Goal: Information Seeking & Learning: Learn about a topic

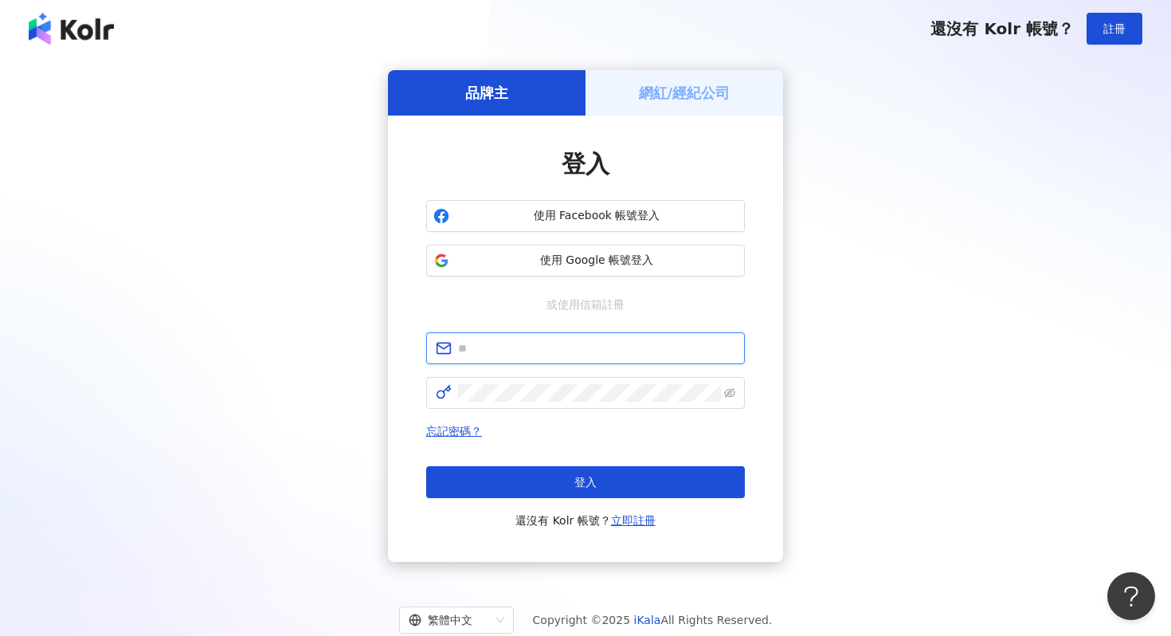
click at [491, 356] on input "text" at bounding box center [596, 348] width 277 height 18
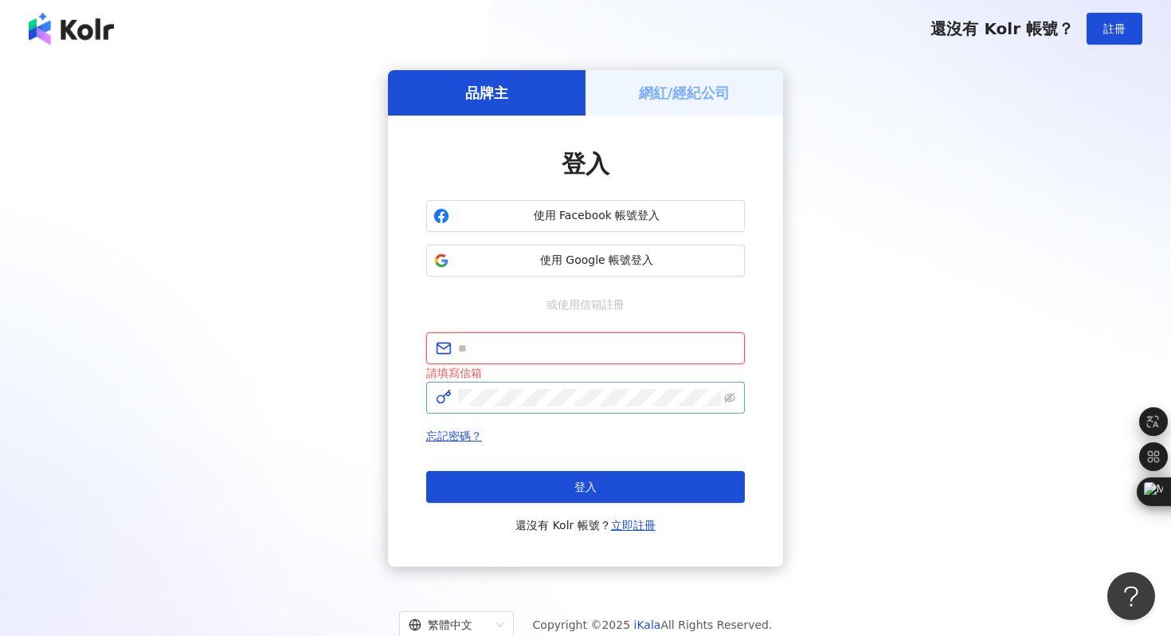
type input "**********"
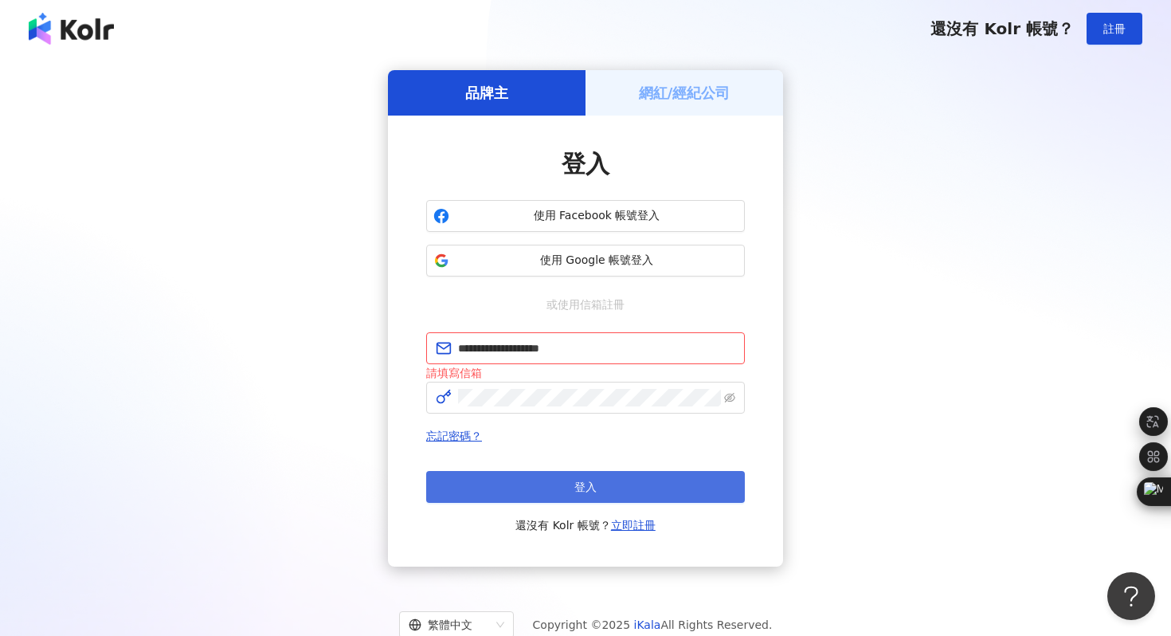
click at [573, 488] on button "登入" at bounding box center [585, 487] width 319 height 32
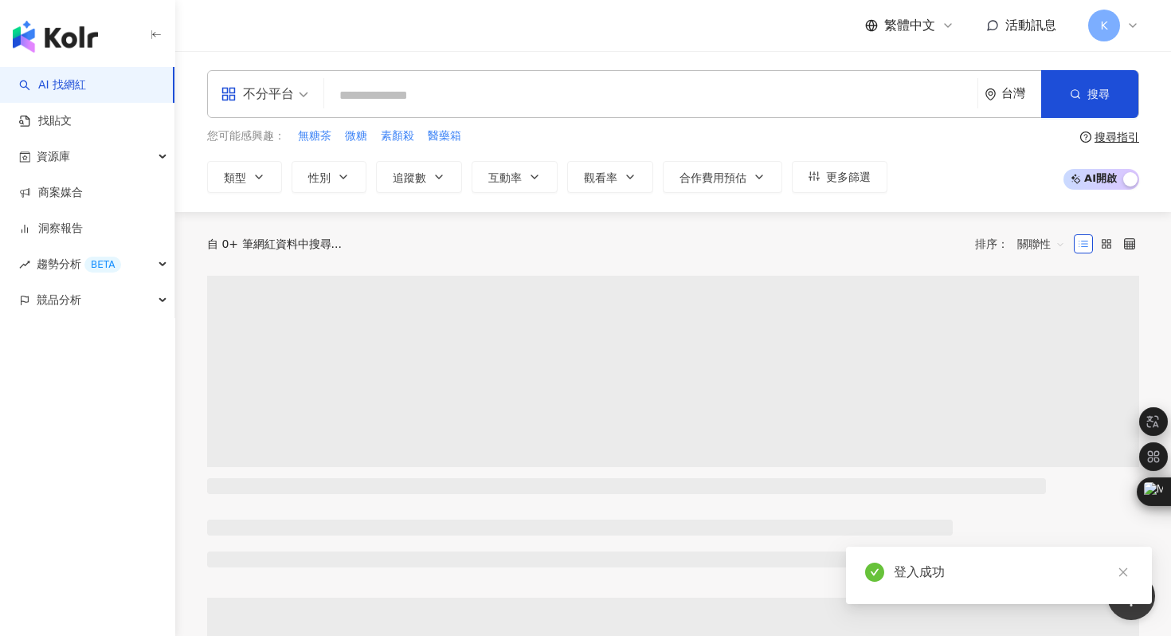
type input "*"
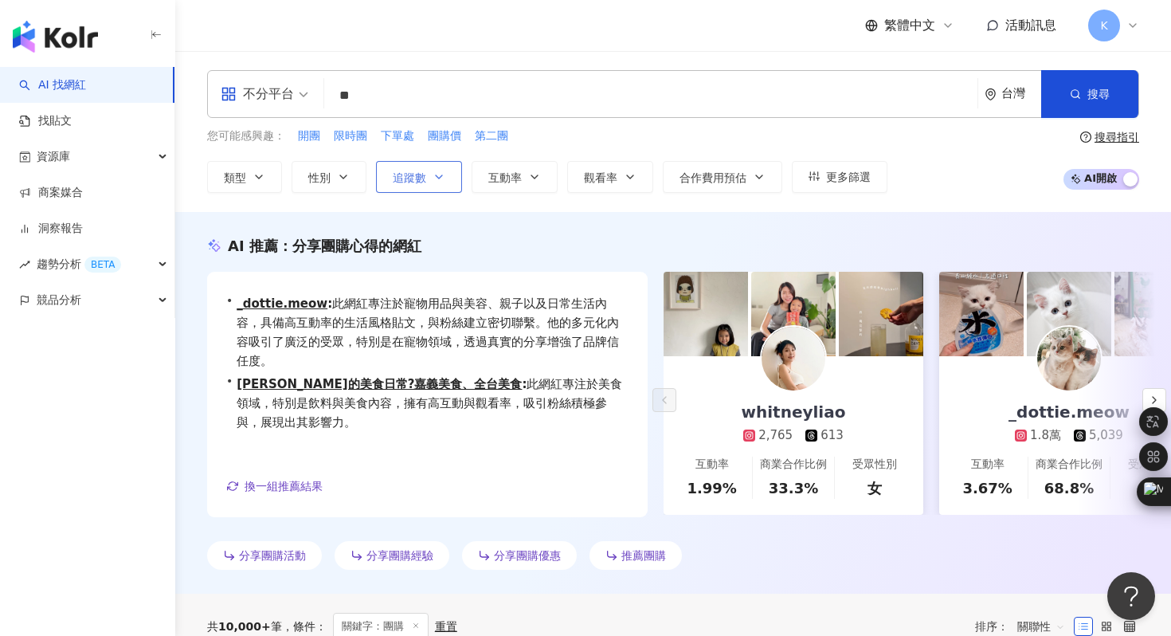
type input "**"
click at [408, 165] on button "追蹤數" at bounding box center [419, 177] width 86 height 32
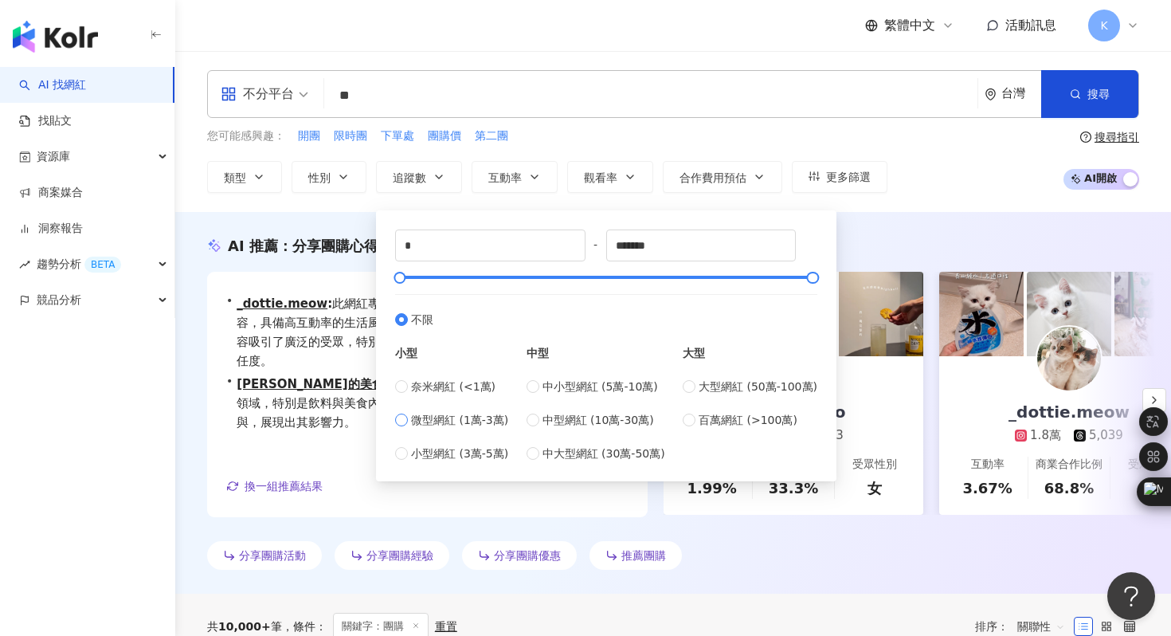
click at [444, 417] on span "微型網紅 (1萬-3萬)" at bounding box center [459, 420] width 97 height 18
type input "*****"
click at [904, 214] on div "AI 推薦 ： 分享團購心得的網紅 • whitneyliao : 該網紅擅長分享親子生活、日常話題及旅遊經驗，內容多元，吸引了大量關注。其日常話題的互動率顯…" at bounding box center [673, 403] width 996 height 382
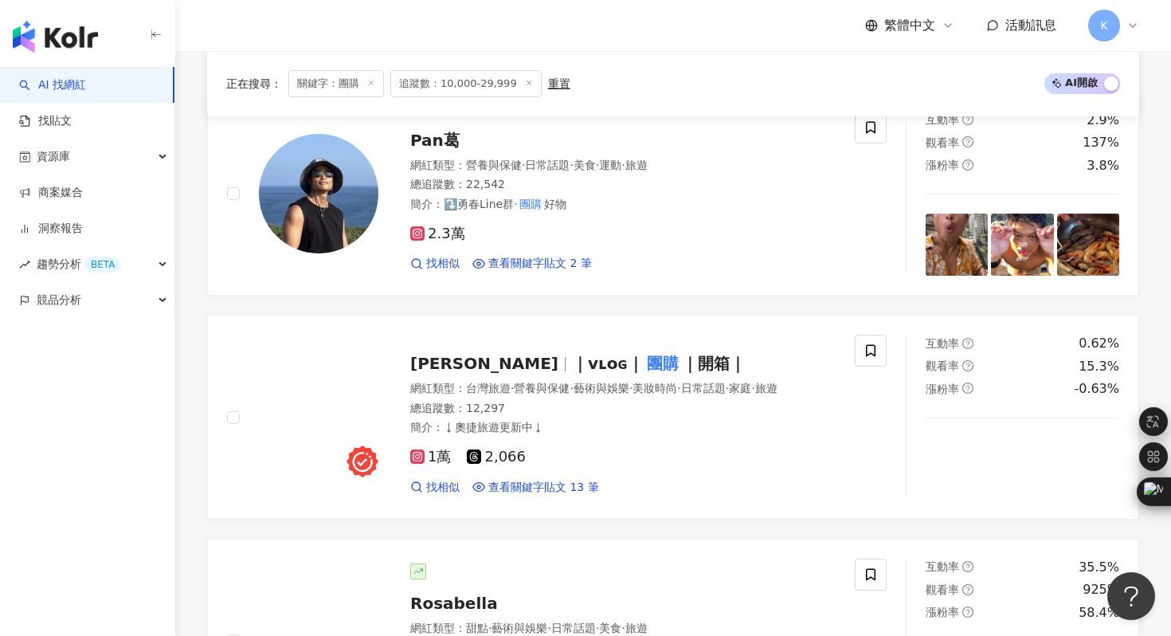
scroll to position [783, 0]
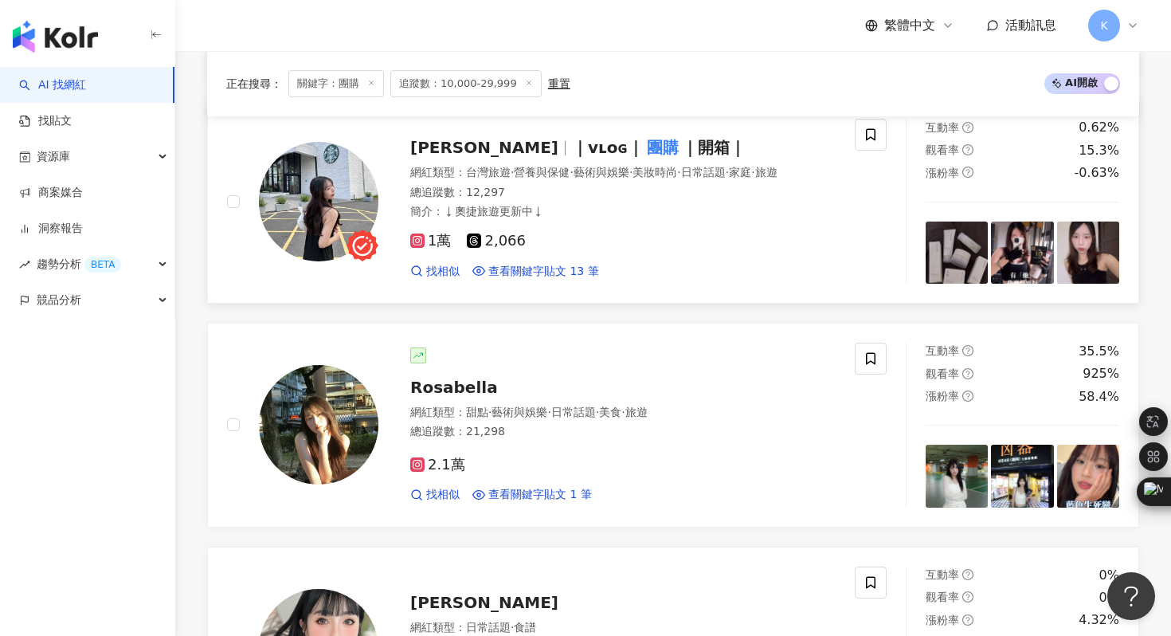
click at [330, 201] on img at bounding box center [319, 202] width 120 height 120
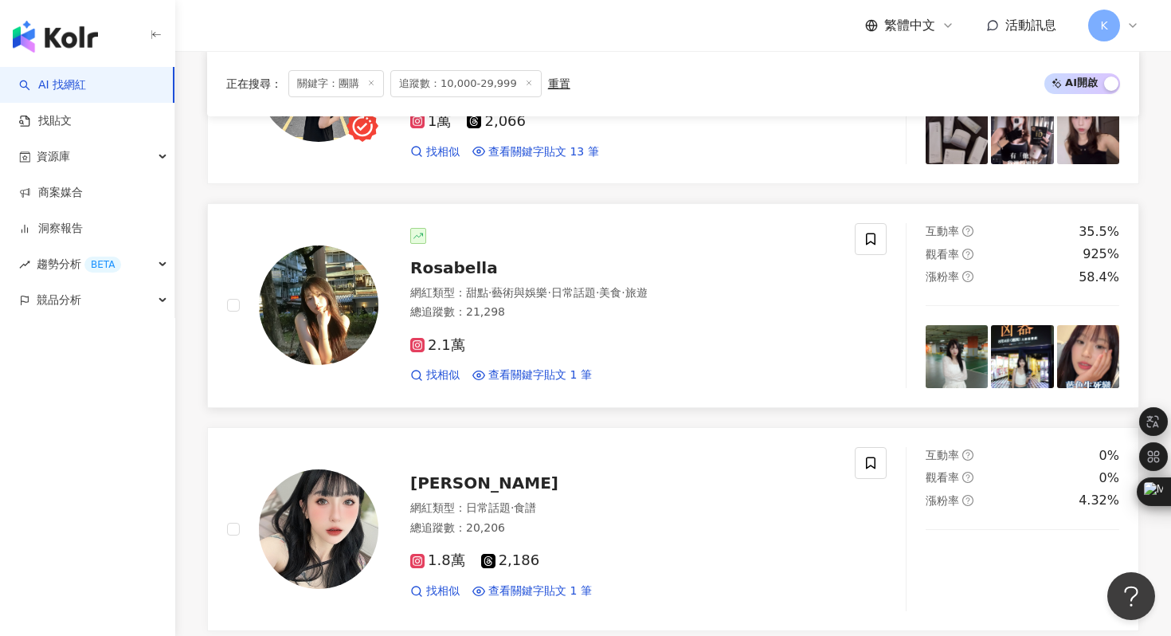
scroll to position [950, 0]
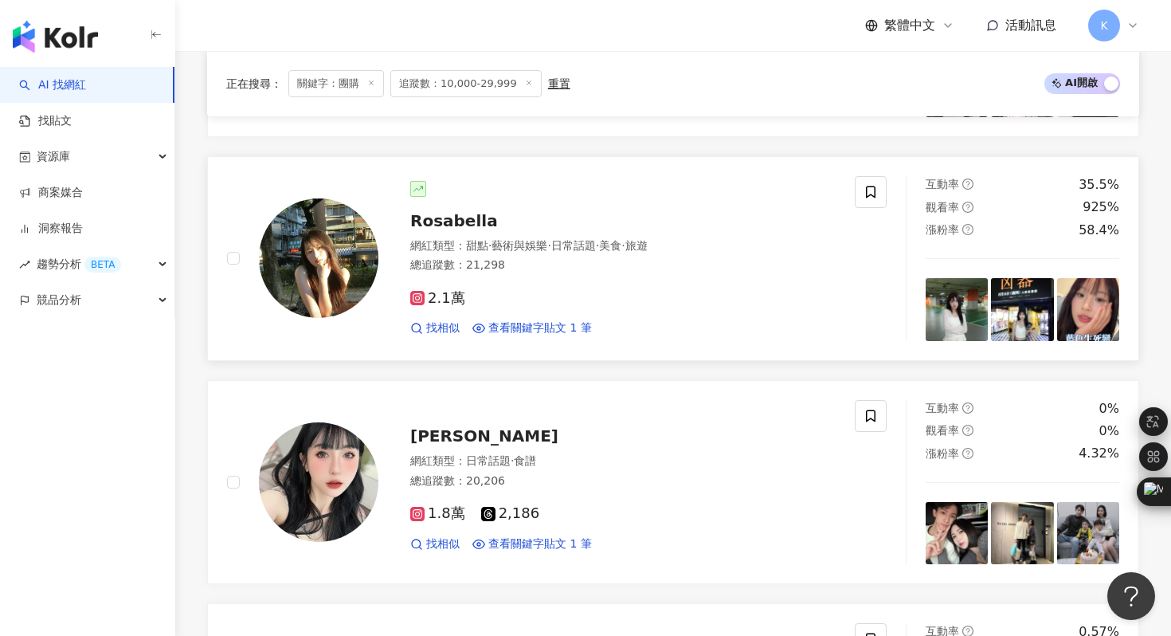
click at [311, 265] on img at bounding box center [319, 258] width 120 height 120
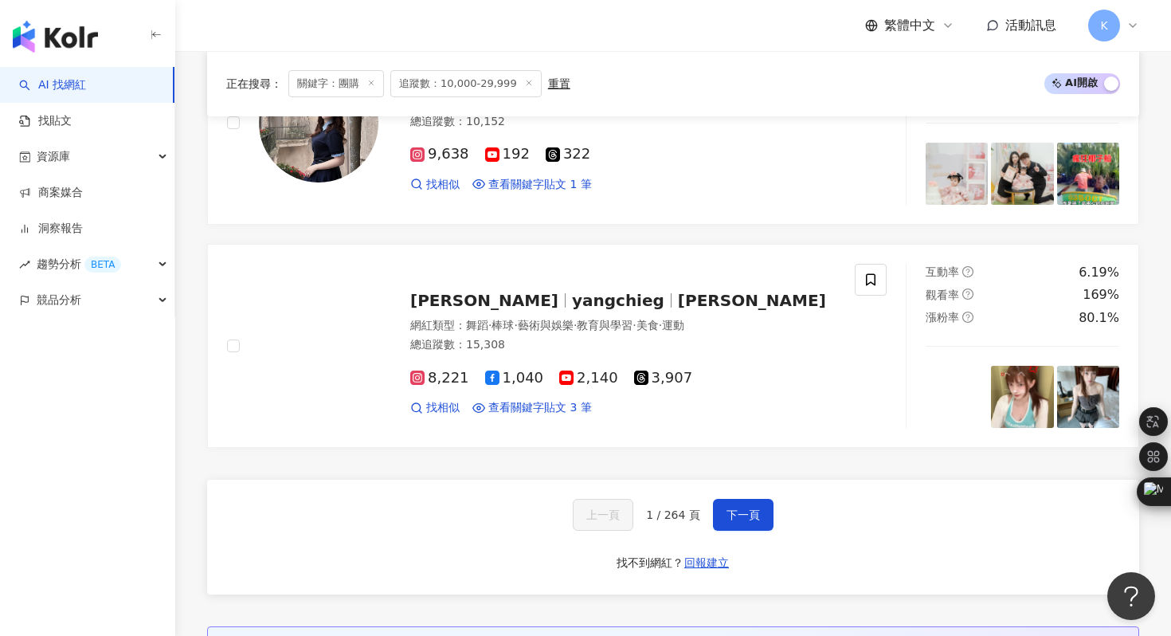
scroll to position [2875, 0]
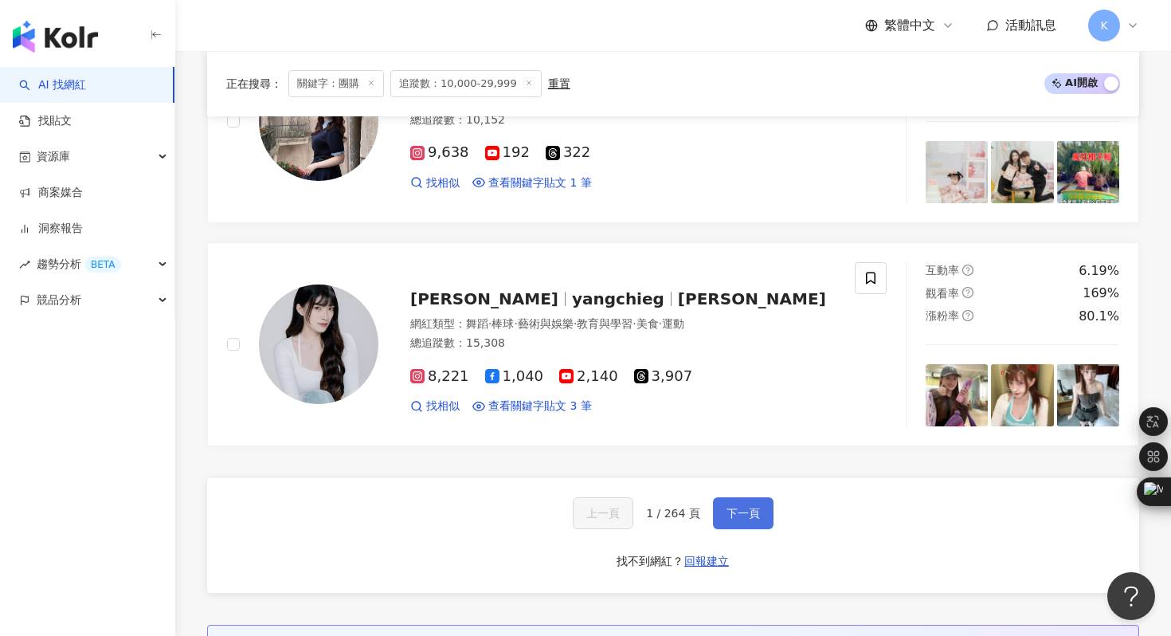
click at [750, 511] on span "下一頁" at bounding box center [743, 513] width 33 height 13
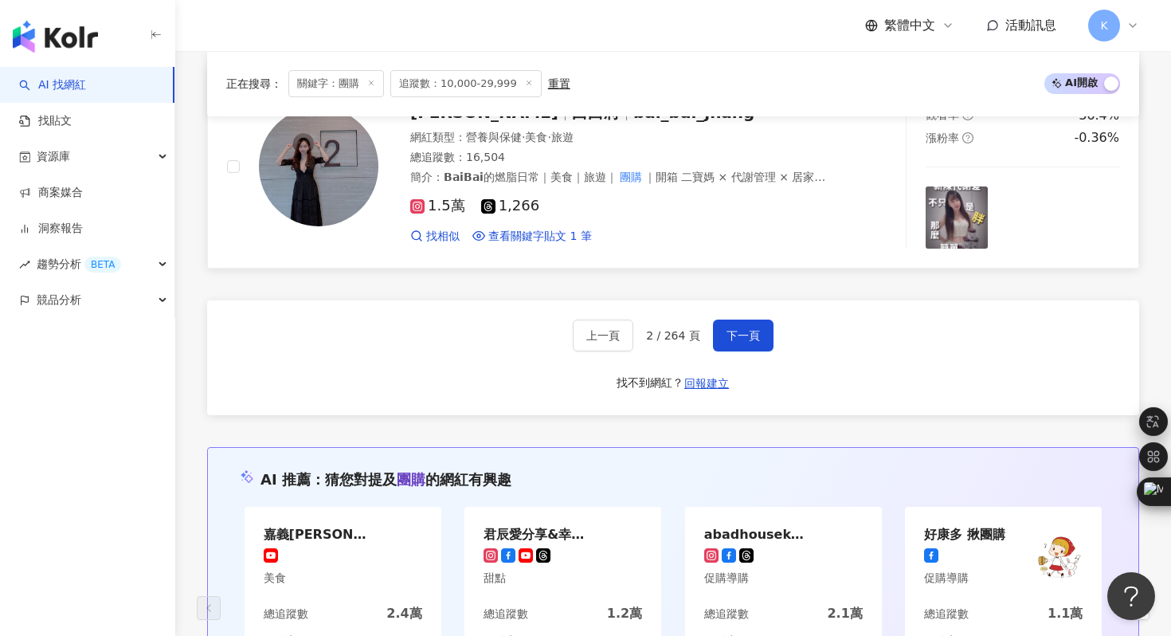
scroll to position [3242, 0]
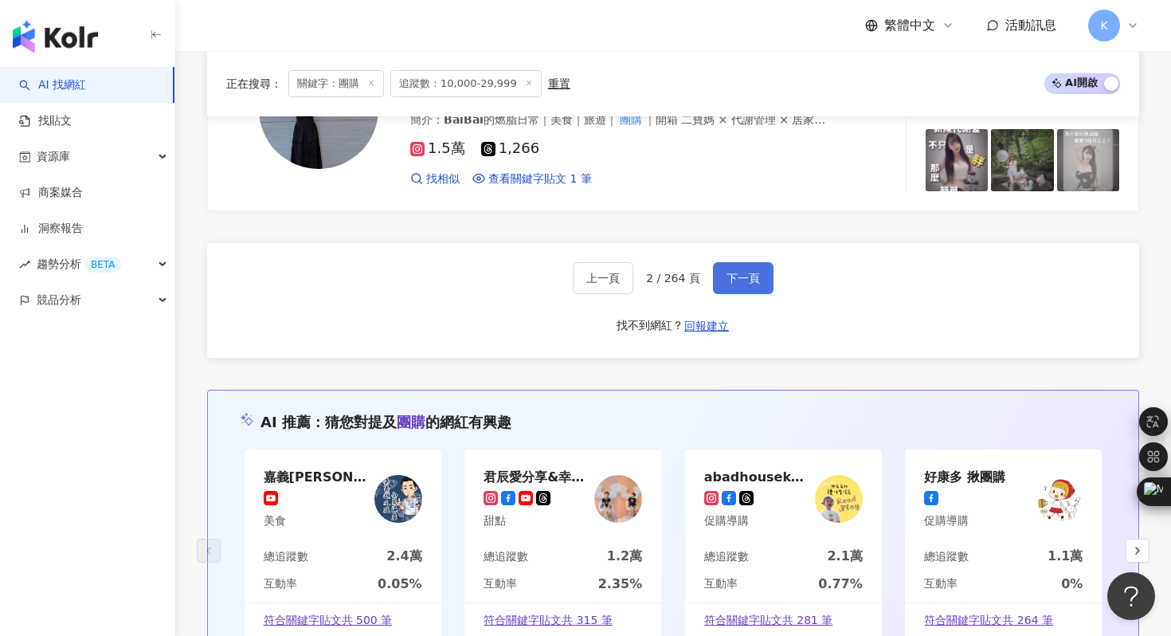
click at [748, 276] on span "下一頁" at bounding box center [743, 278] width 33 height 13
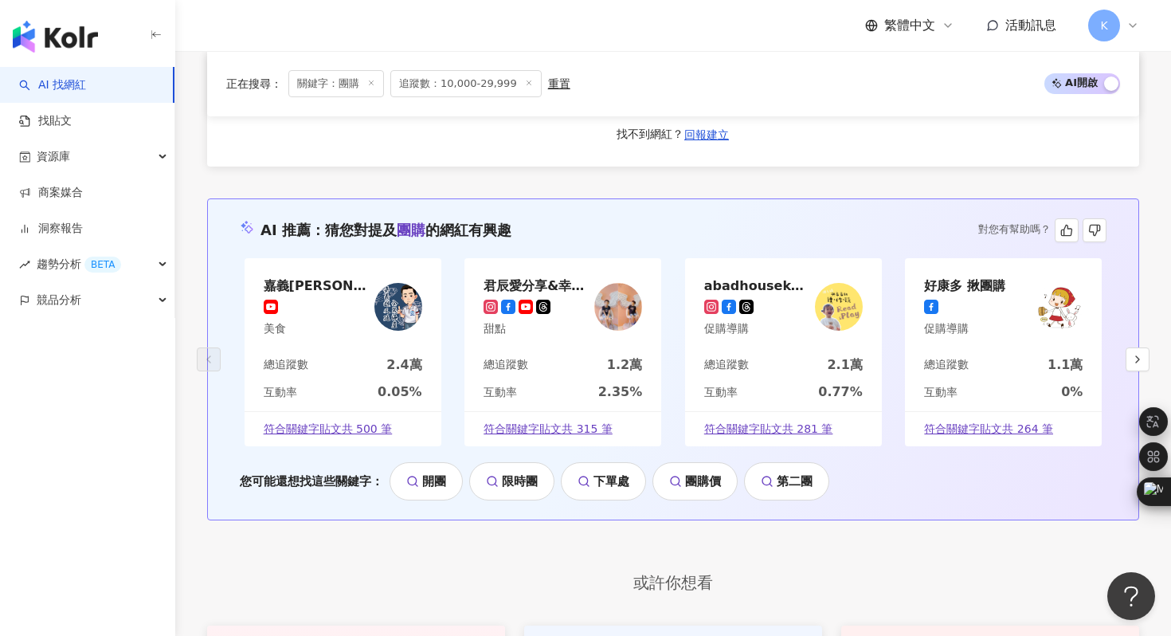
scroll to position [3327, 0]
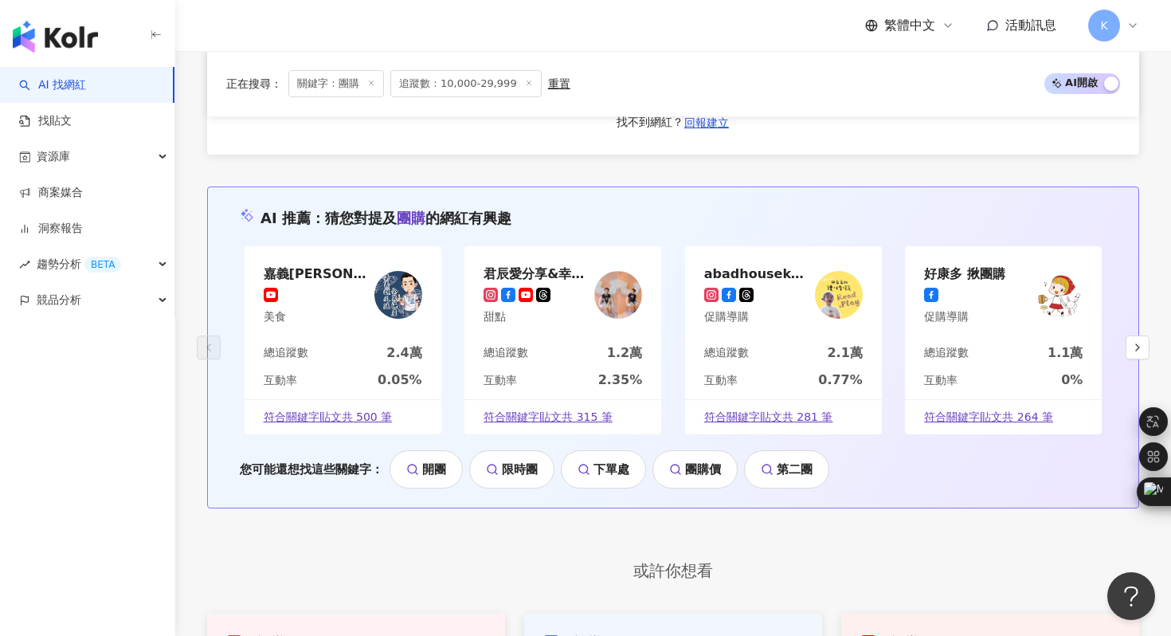
click at [417, 131] on div "上一頁 3 / 264 頁 下一頁 找不到網紅？ 回報建立" at bounding box center [673, 97] width 932 height 115
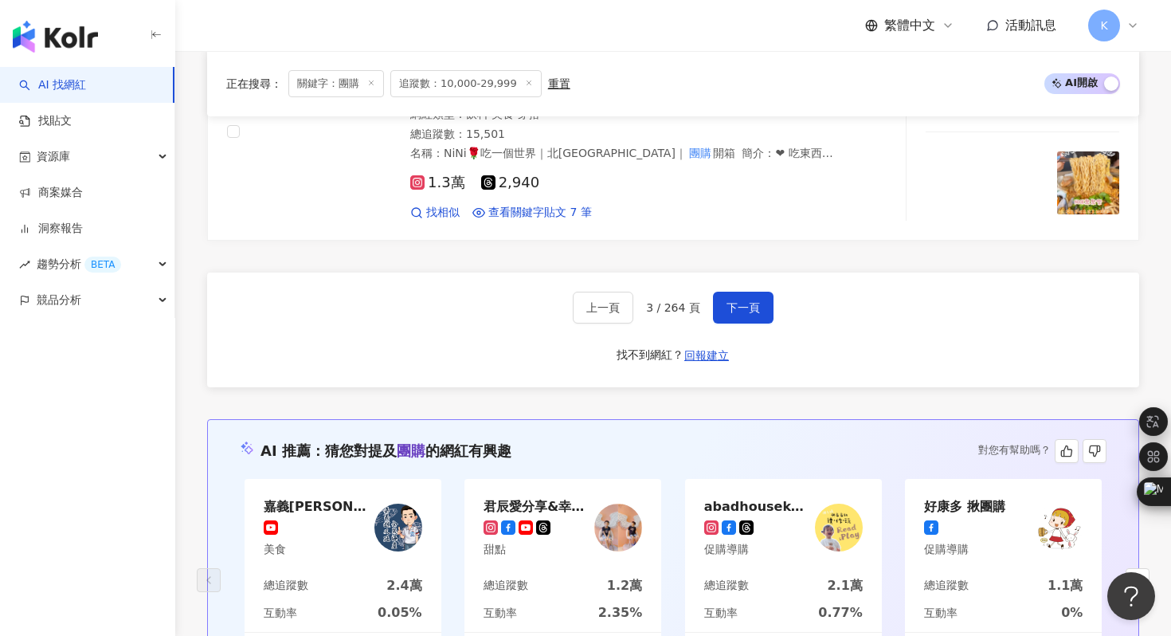
scroll to position [3099, 0]
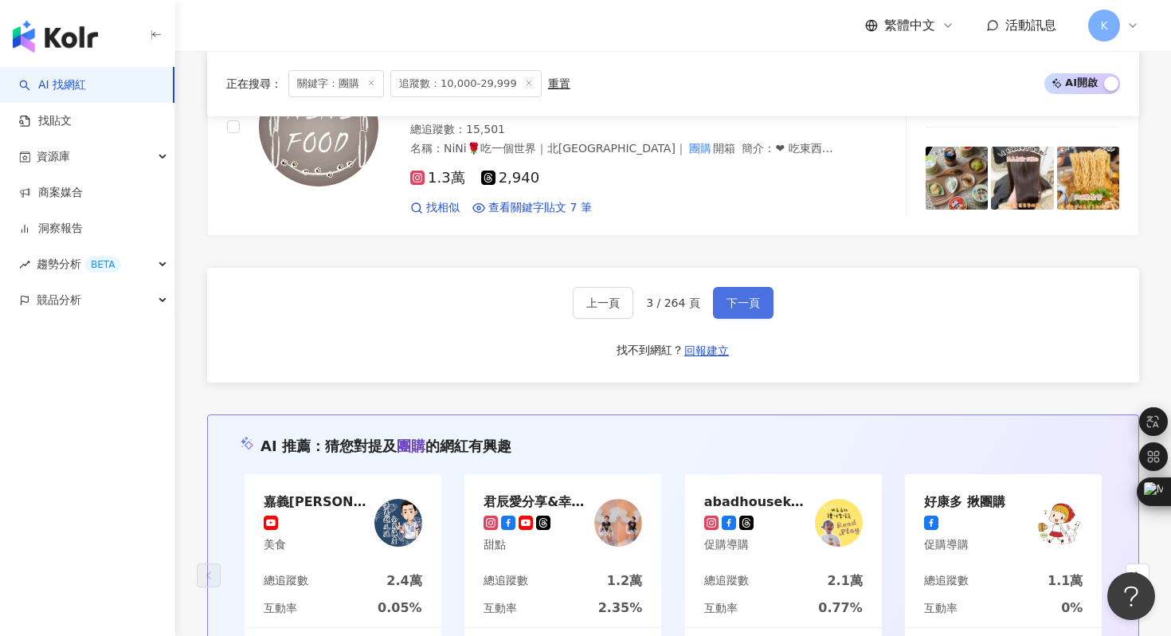
click at [740, 303] on span "下一頁" at bounding box center [743, 302] width 33 height 13
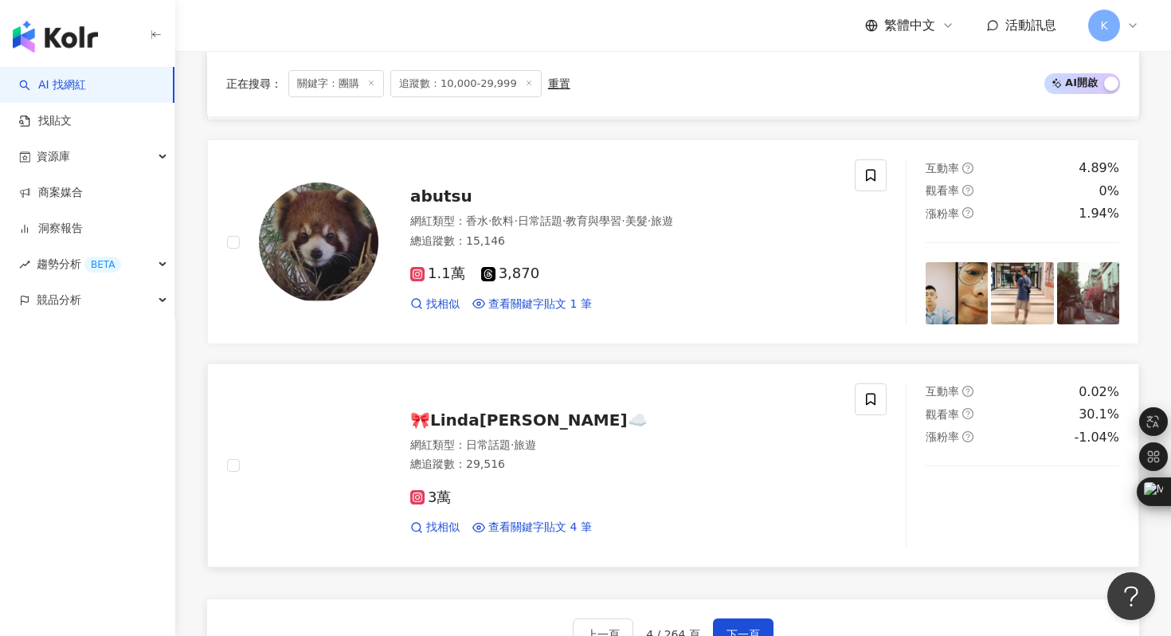
scroll to position [2930, 0]
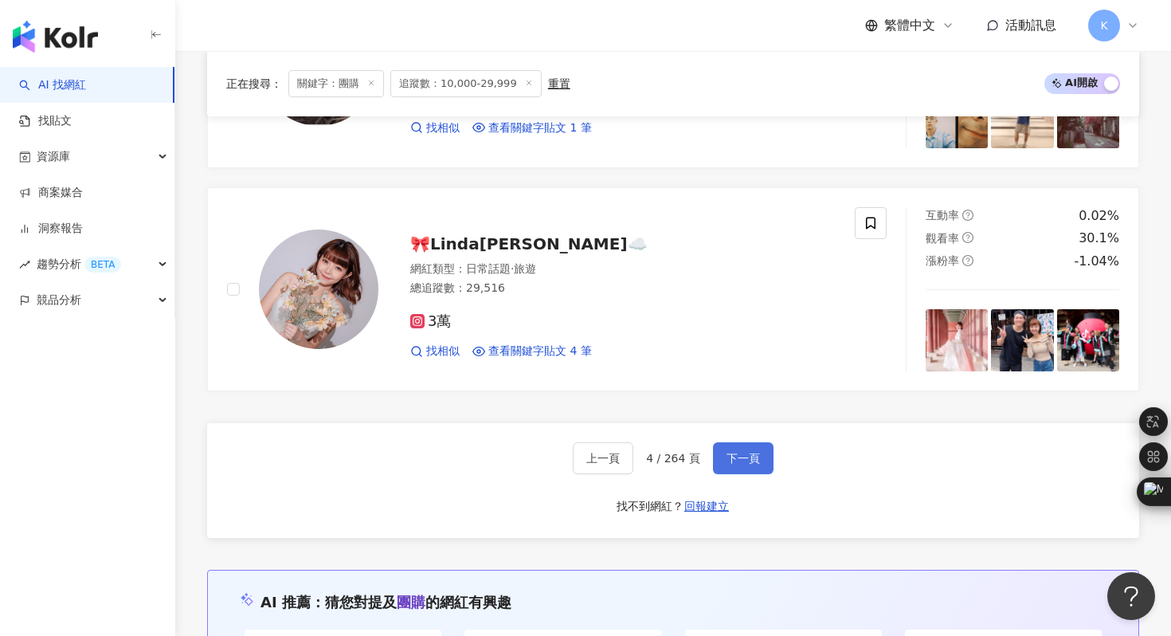
click at [749, 461] on span "下一頁" at bounding box center [743, 458] width 33 height 13
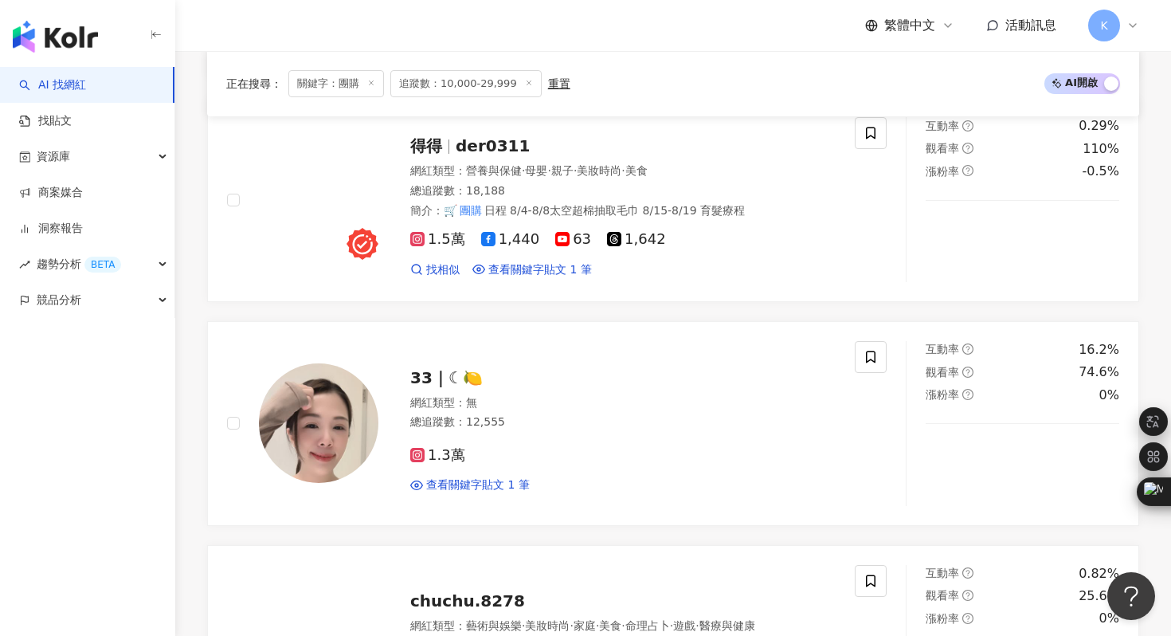
scroll to position [2598, 0]
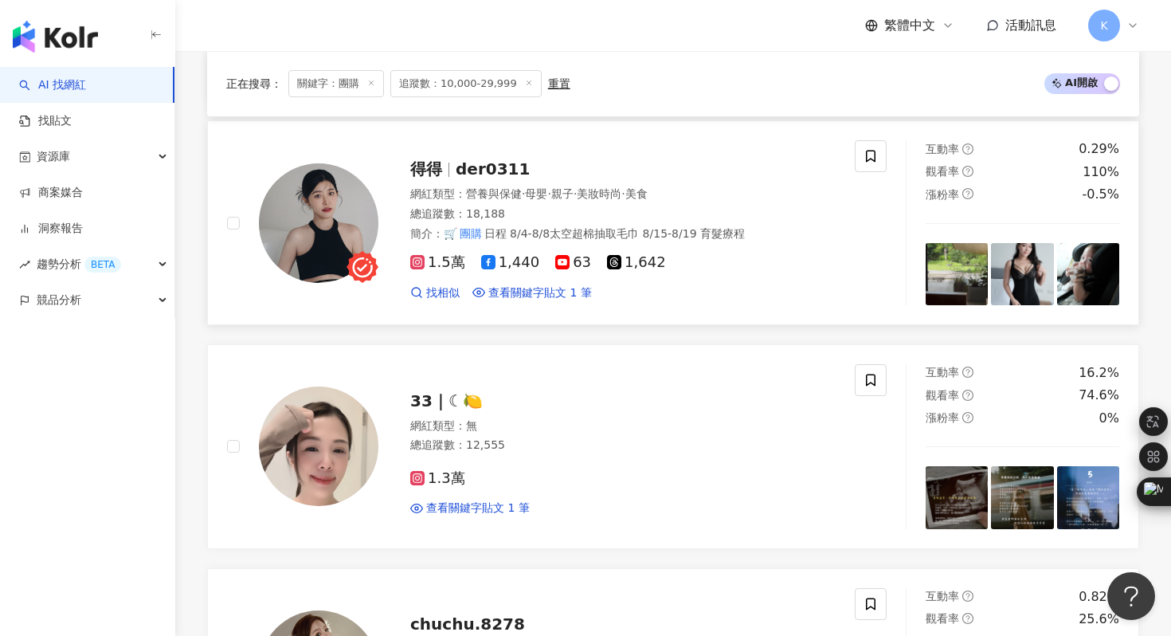
click at [299, 240] on img at bounding box center [319, 223] width 120 height 120
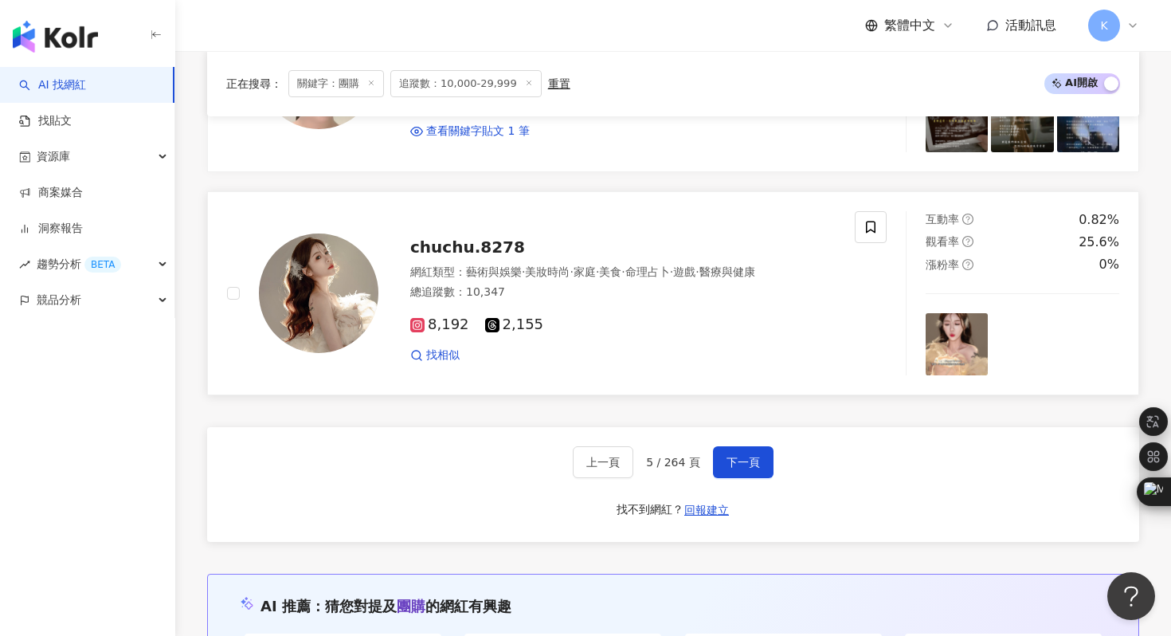
scroll to position [2977, 0]
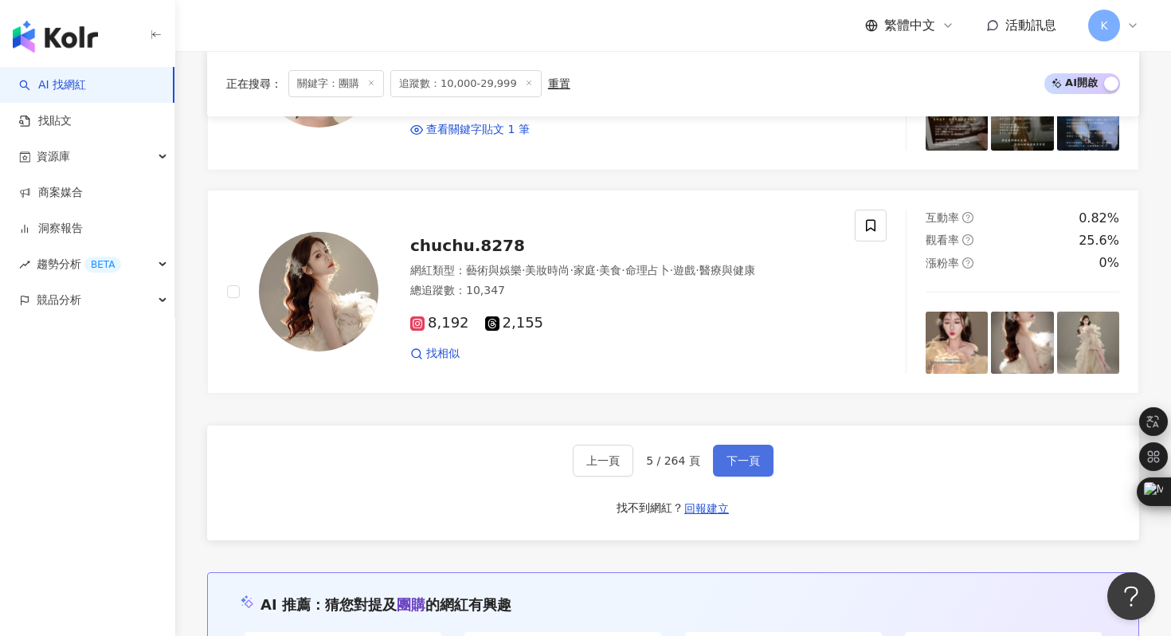
click at [736, 476] on button "下一頁" at bounding box center [743, 461] width 61 height 32
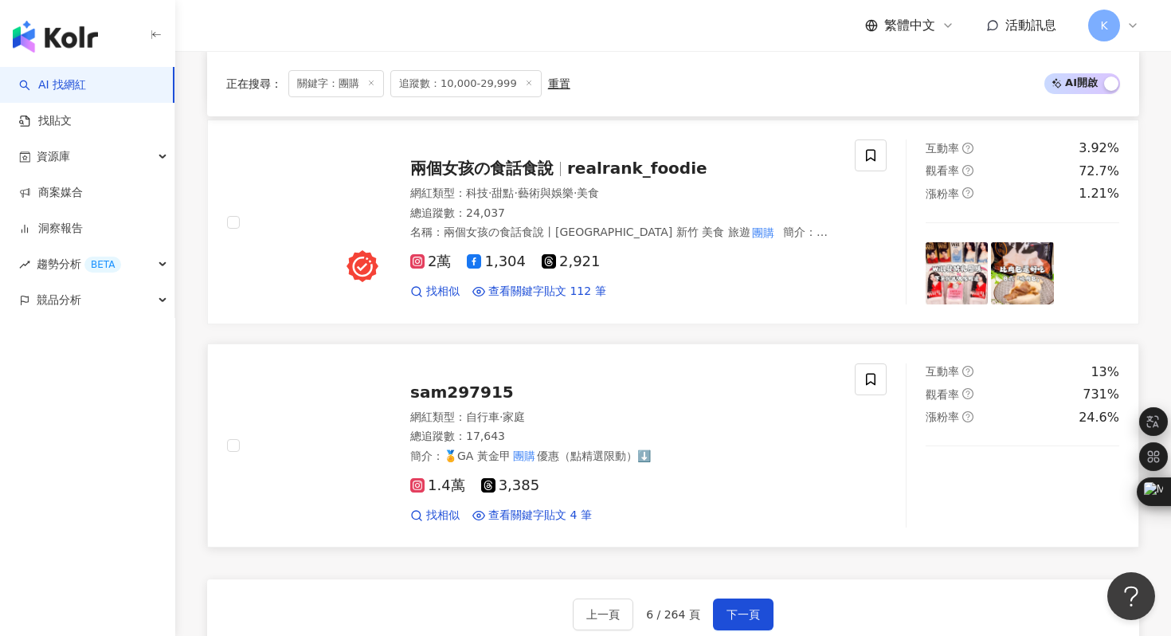
scroll to position [2837, 0]
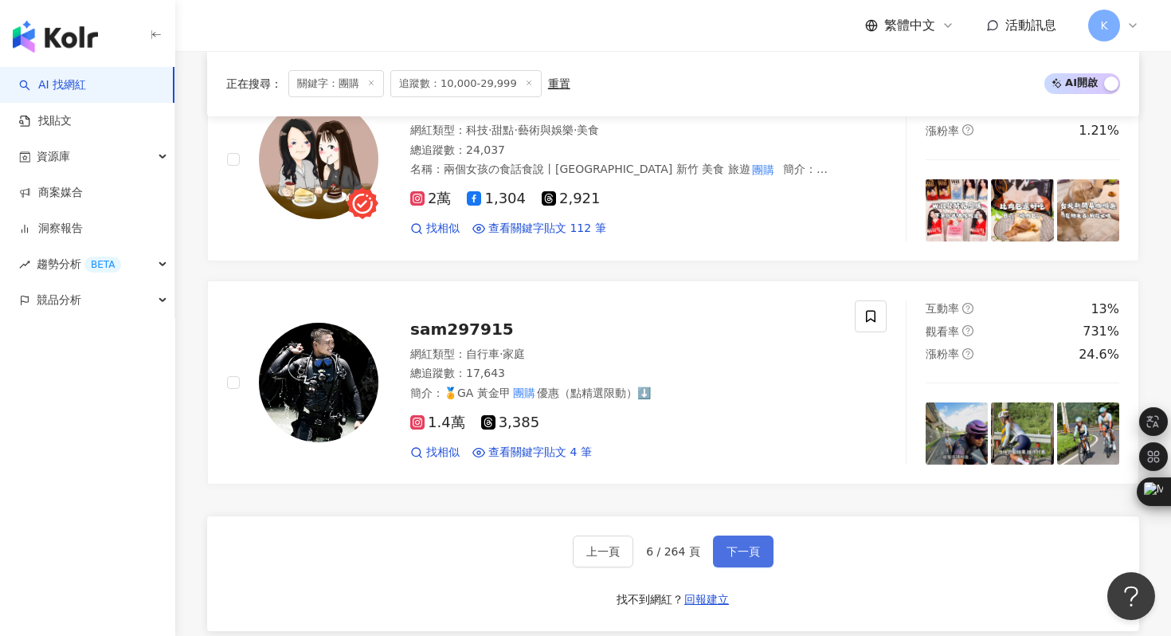
click at [751, 558] on span "下一頁" at bounding box center [743, 551] width 33 height 13
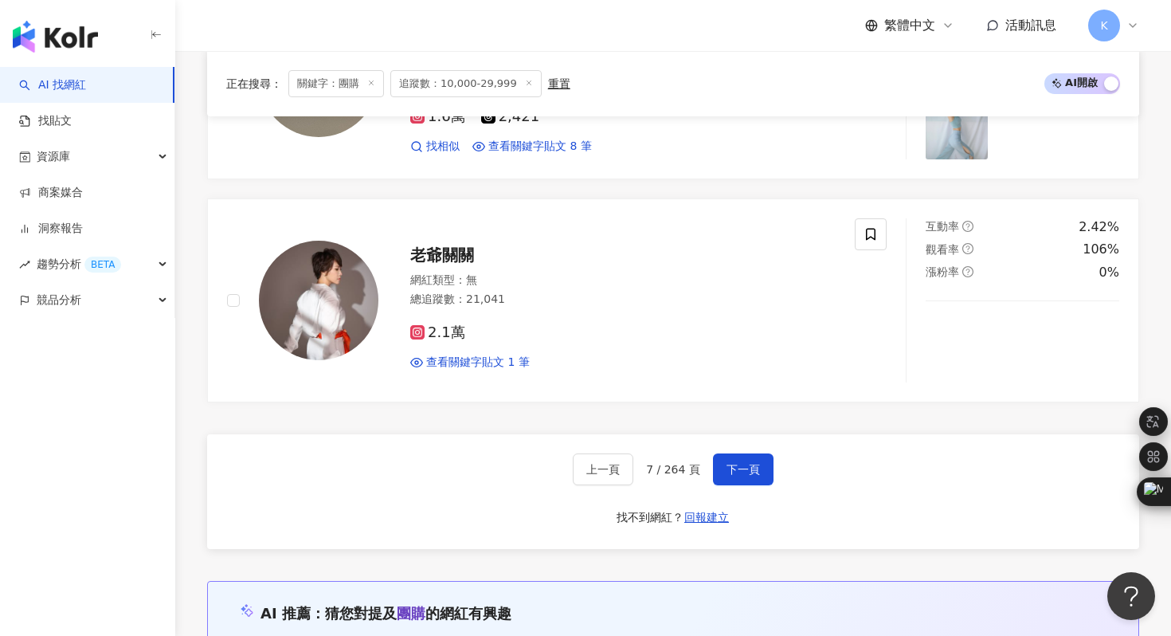
scroll to position [3142, 0]
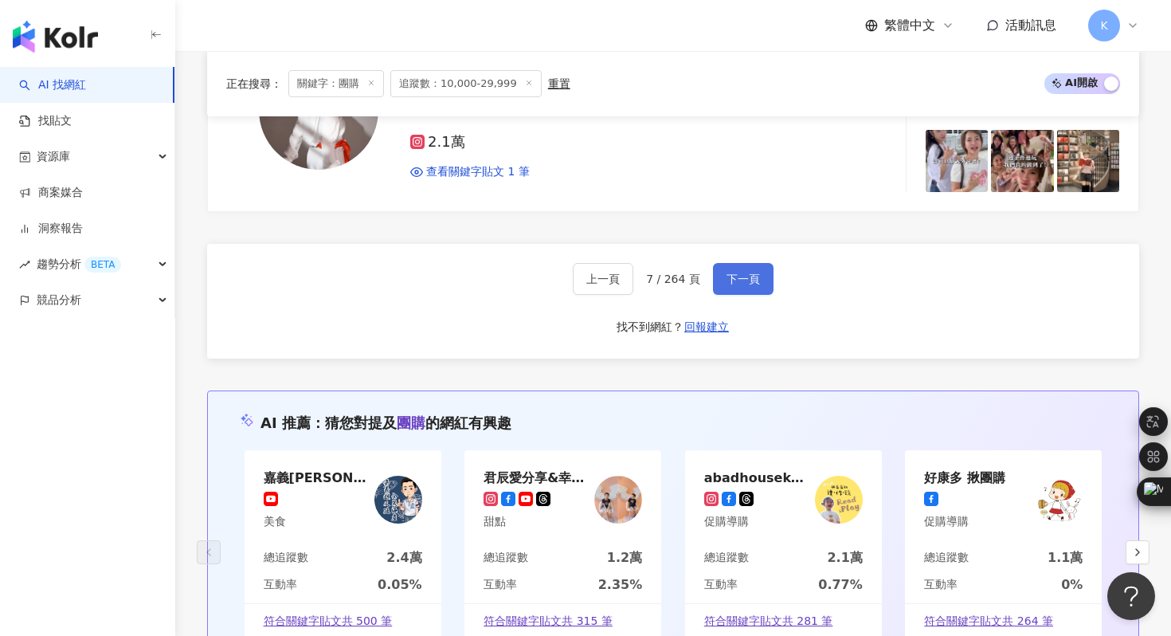
click at [757, 263] on button "下一頁" at bounding box center [743, 279] width 61 height 32
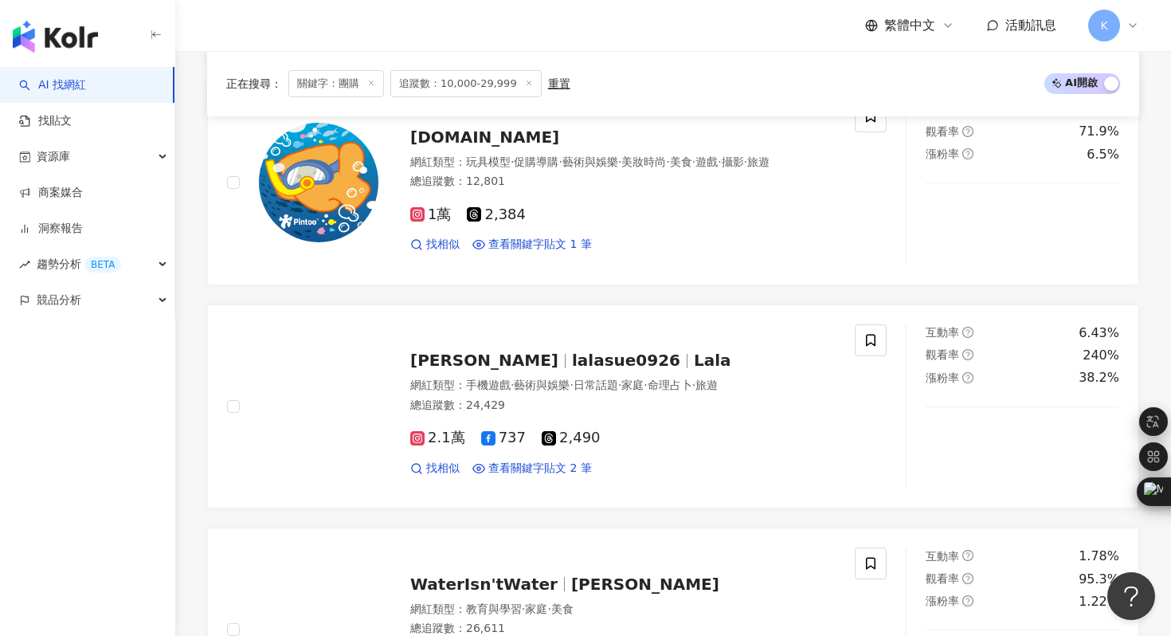
scroll to position [1346, 0]
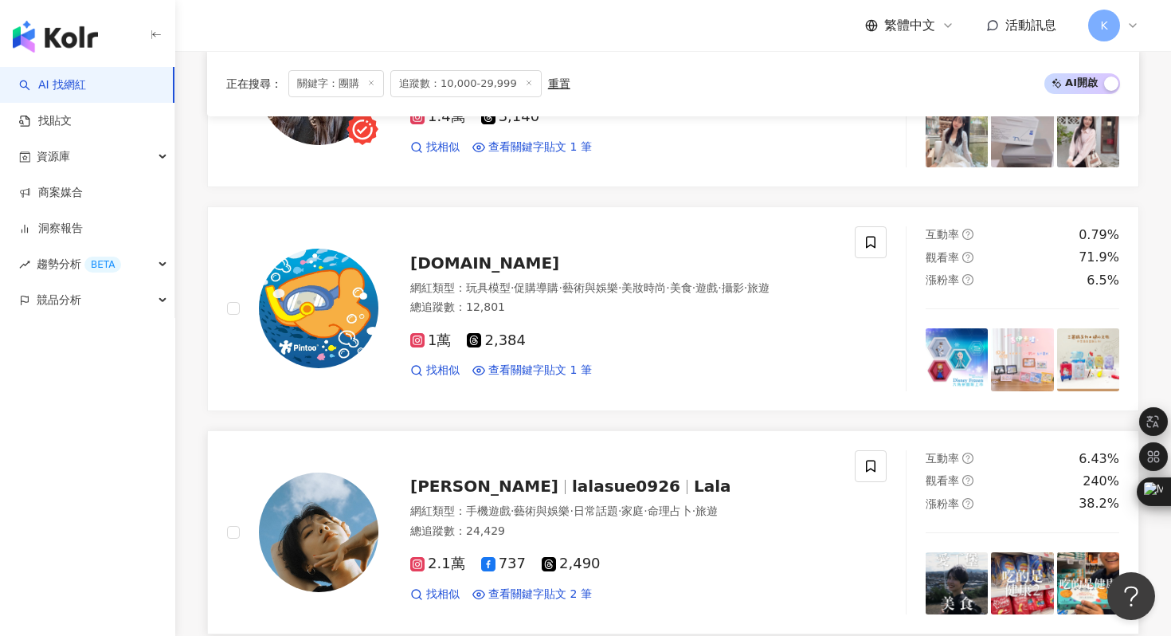
click at [317, 530] on img at bounding box center [319, 532] width 120 height 120
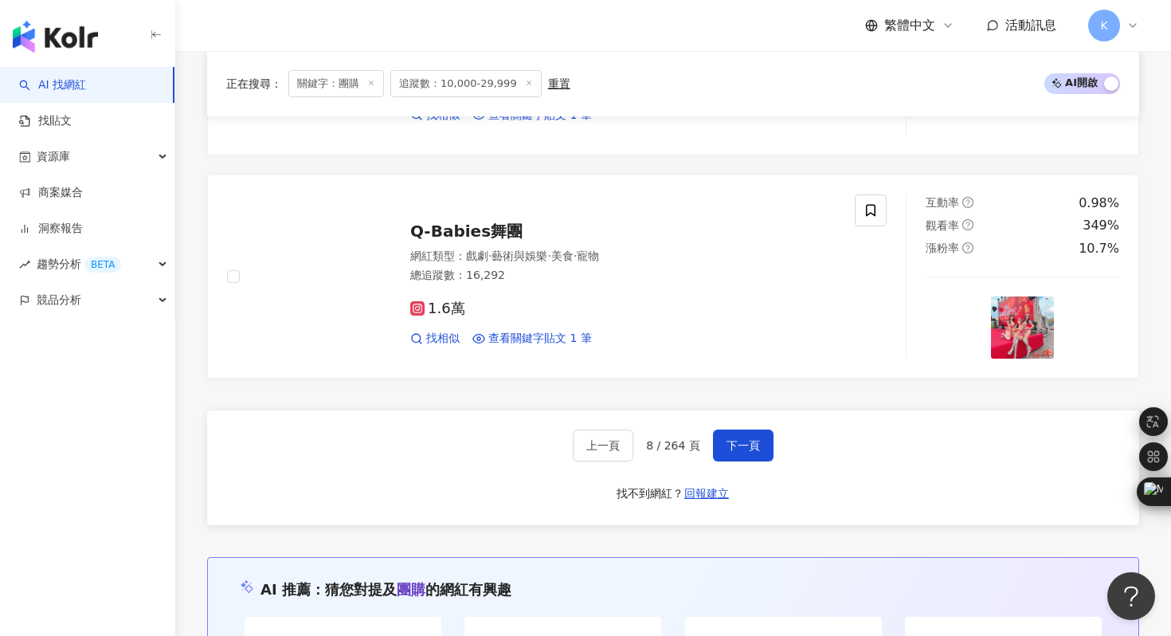
scroll to position [2946, 0]
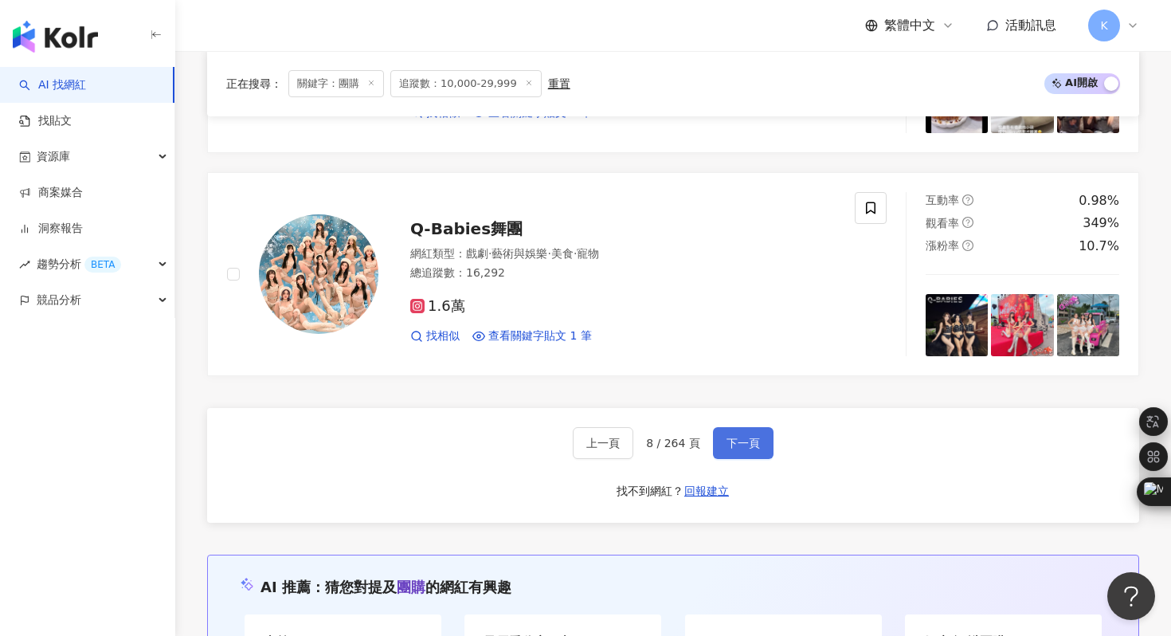
click at [735, 443] on span "下一頁" at bounding box center [743, 443] width 33 height 13
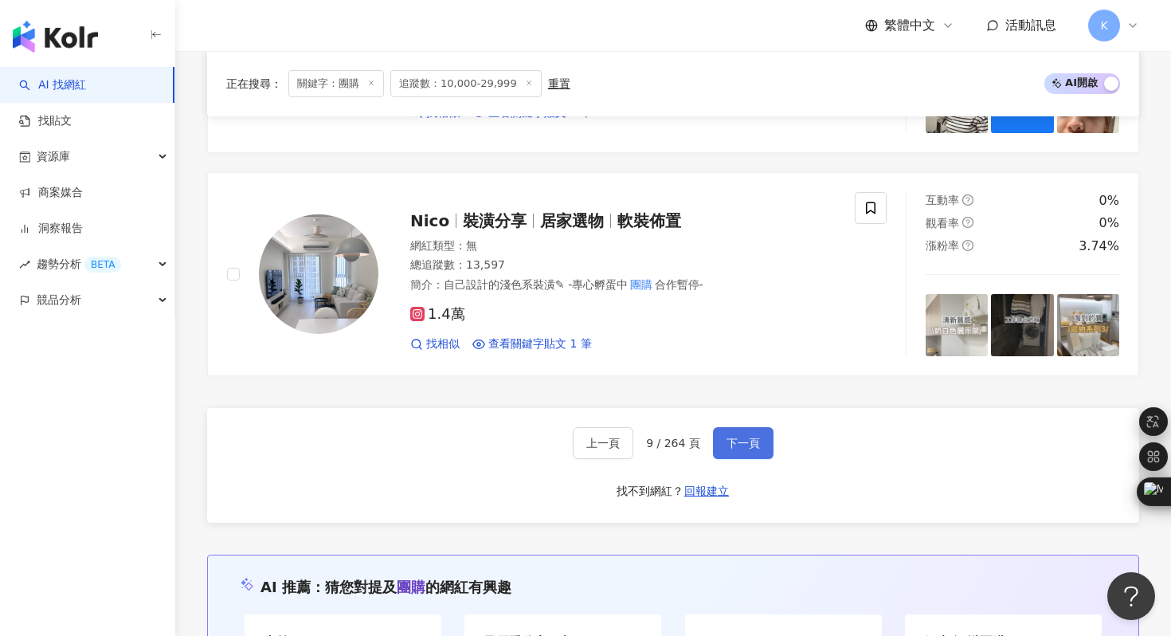
click at [743, 442] on span "下一頁" at bounding box center [743, 443] width 33 height 13
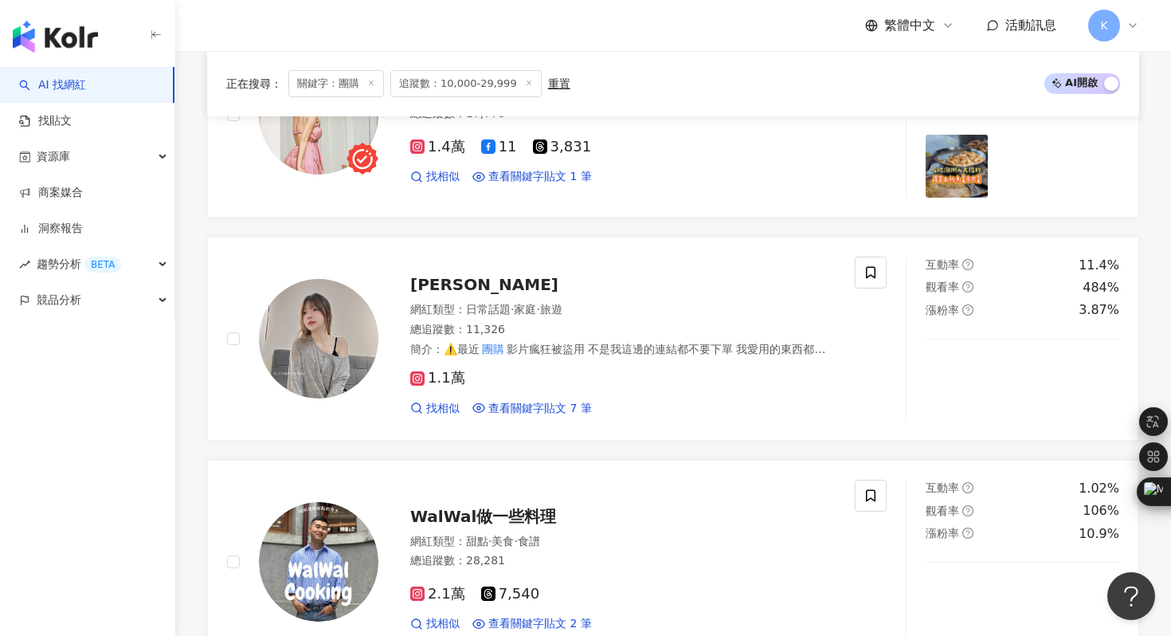
scroll to position [1037, 0]
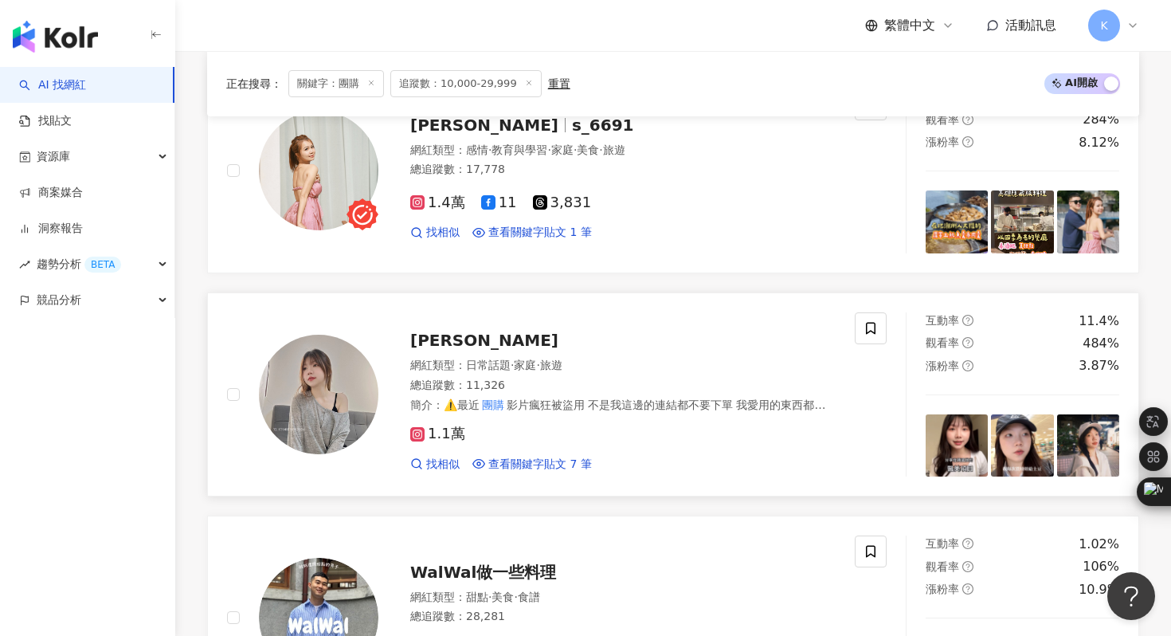
click at [323, 389] on img at bounding box center [319, 395] width 120 height 120
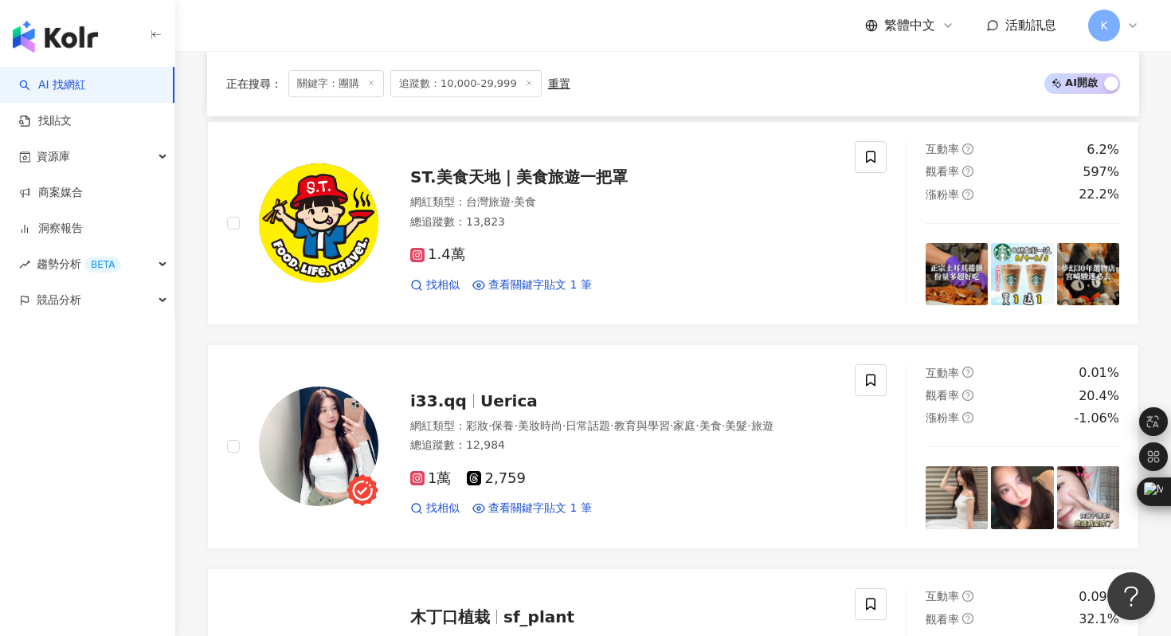
scroll to position [1888, 0]
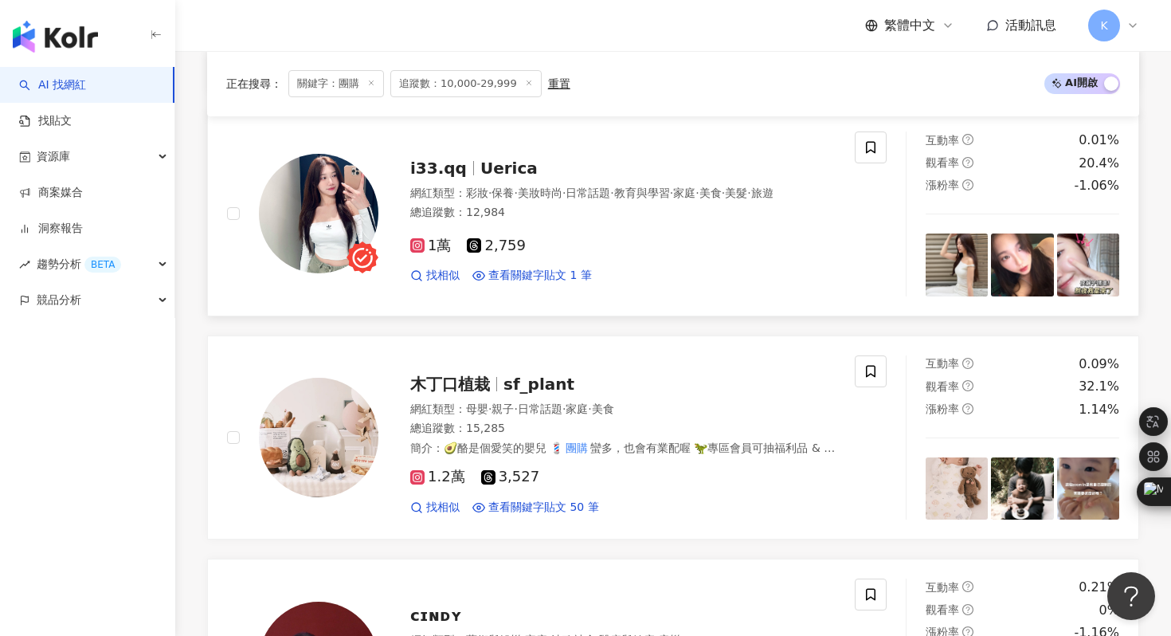
click at [351, 195] on img at bounding box center [319, 214] width 120 height 120
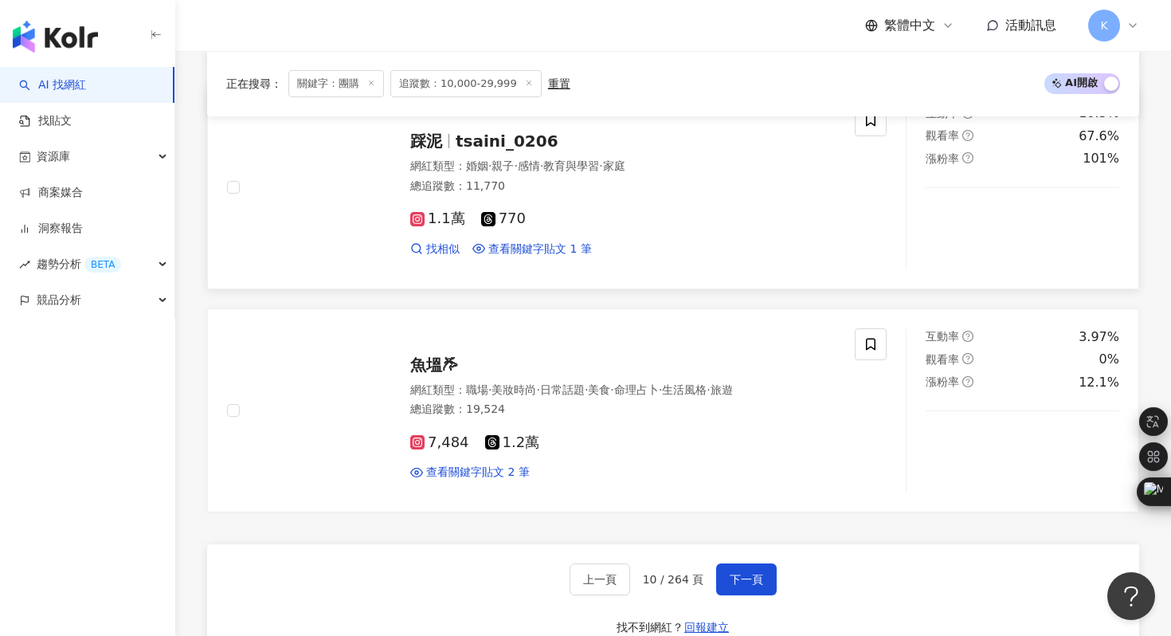
scroll to position [2825, 0]
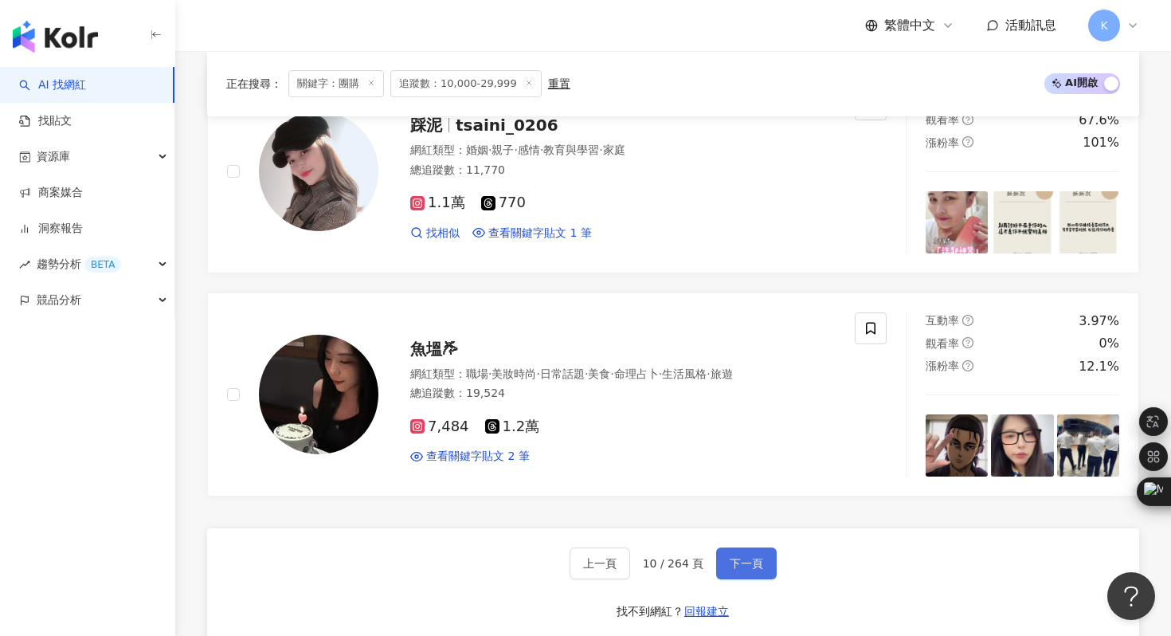
click at [756, 557] on span "下一頁" at bounding box center [746, 563] width 33 height 13
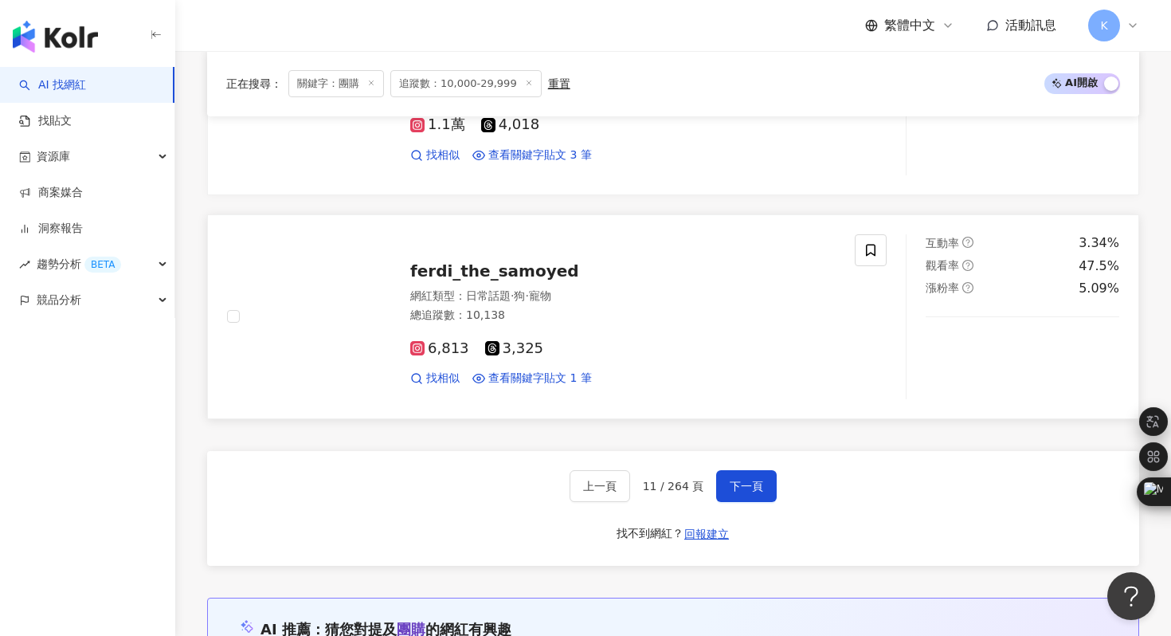
scroll to position [2924, 0]
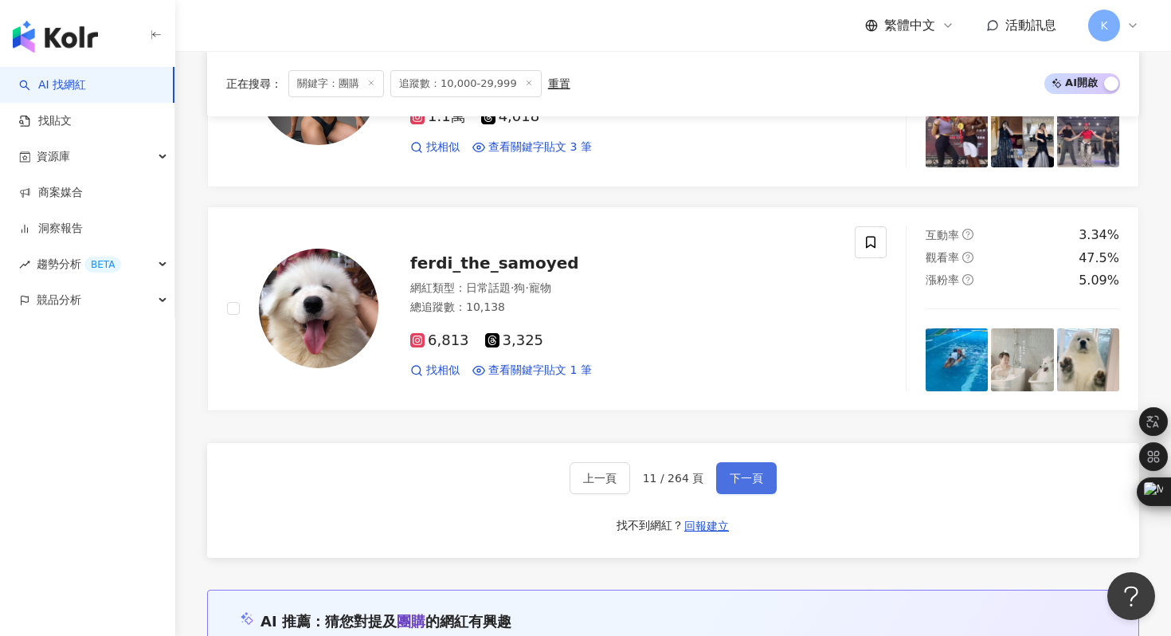
click at [736, 472] on span "下一頁" at bounding box center [746, 478] width 33 height 13
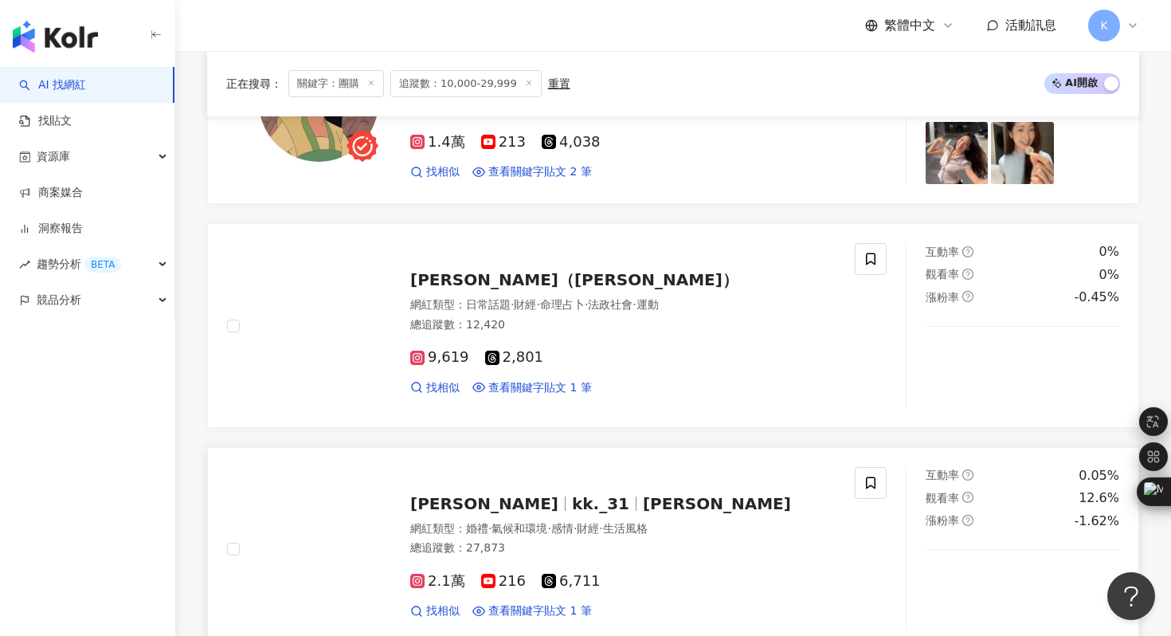
scroll to position [2282, 0]
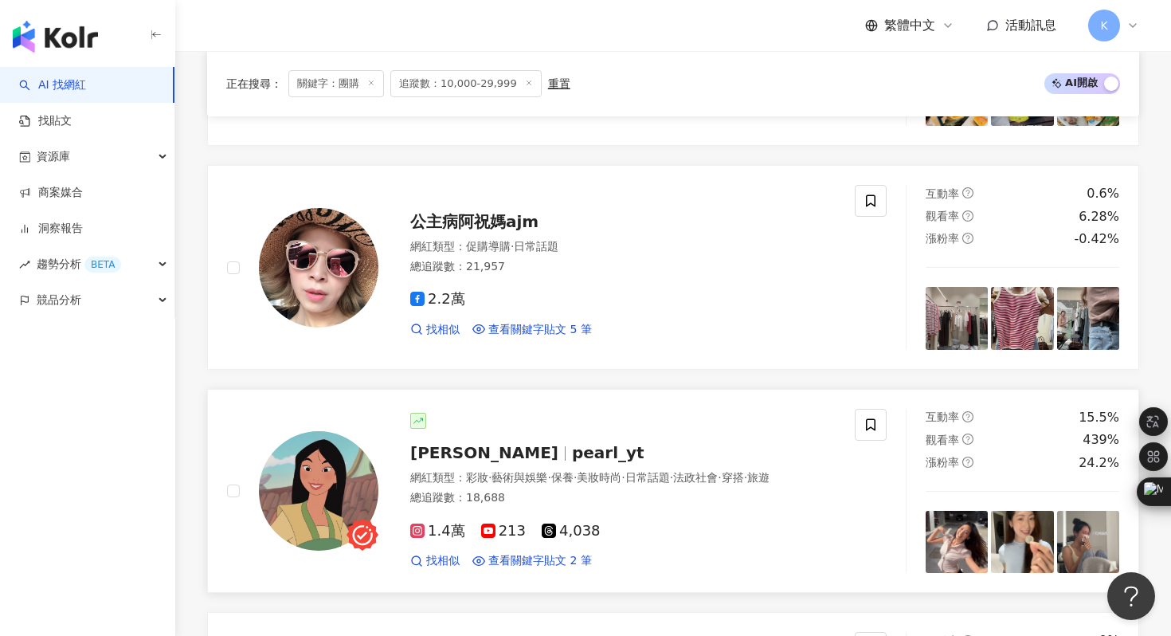
click at [342, 494] on img at bounding box center [319, 491] width 120 height 120
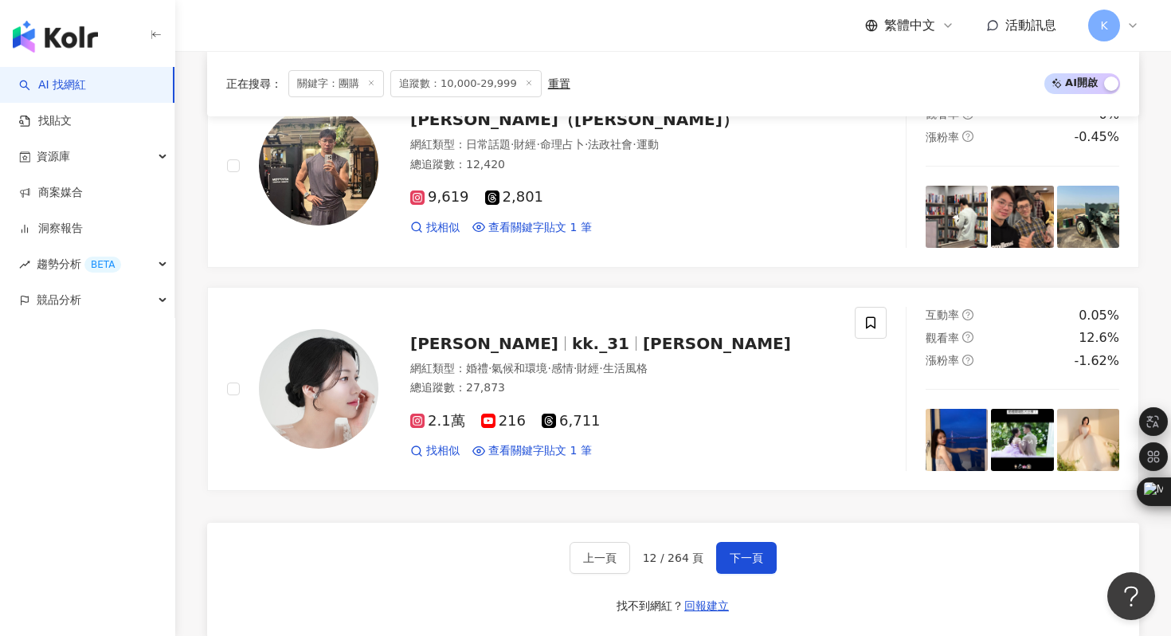
scroll to position [2843, 0]
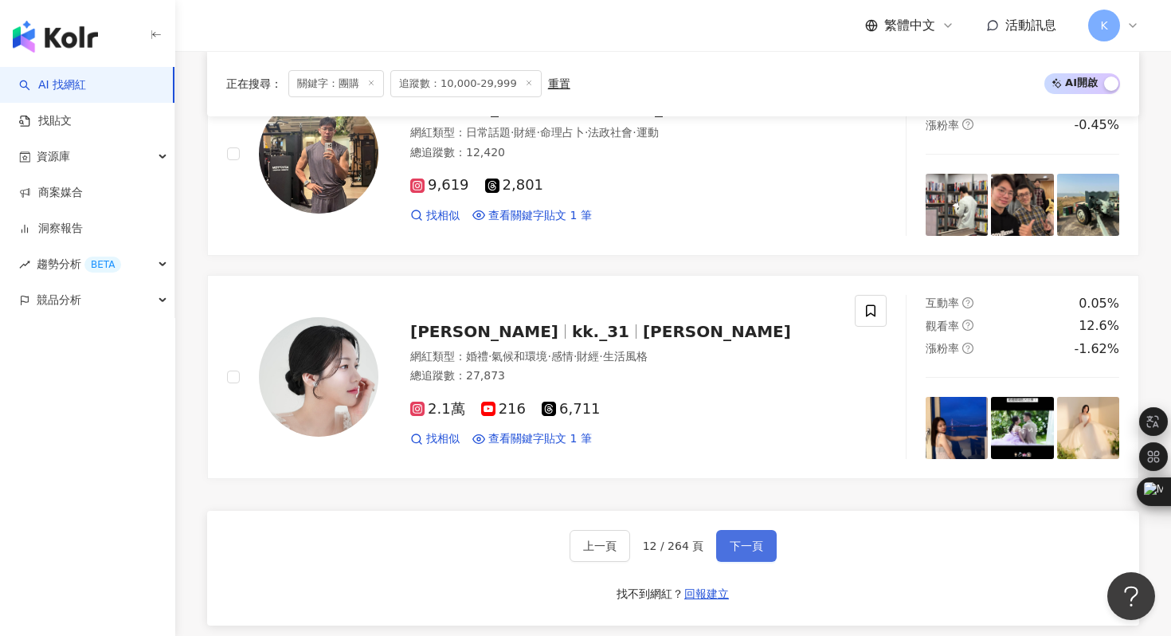
click at [742, 552] on span "下一頁" at bounding box center [746, 545] width 33 height 13
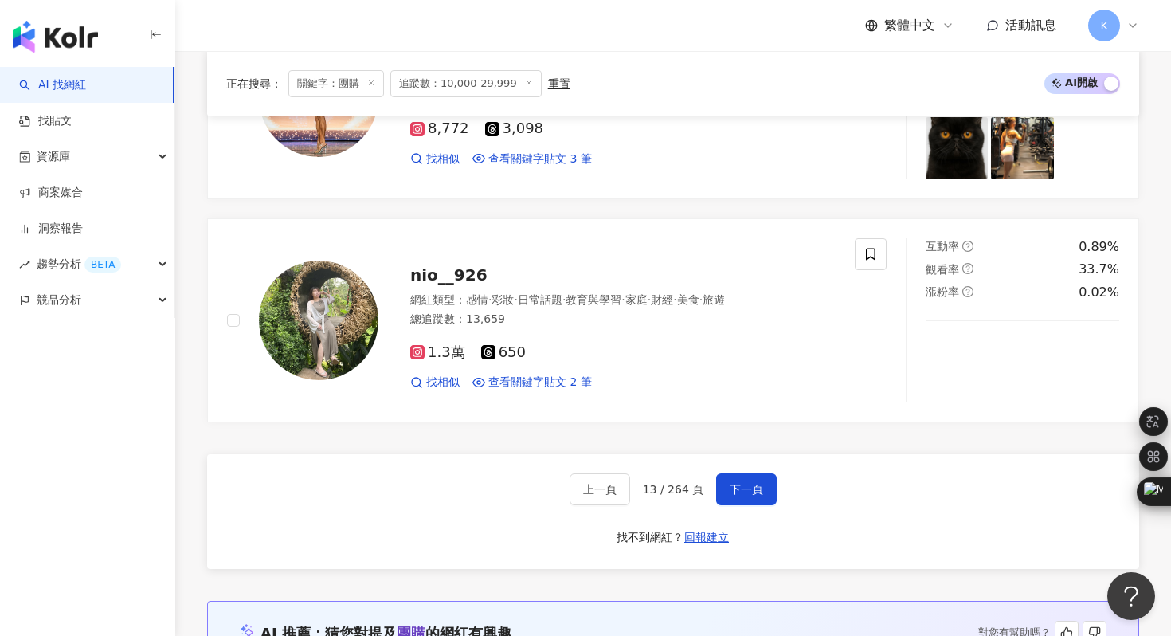
scroll to position [2860, 0]
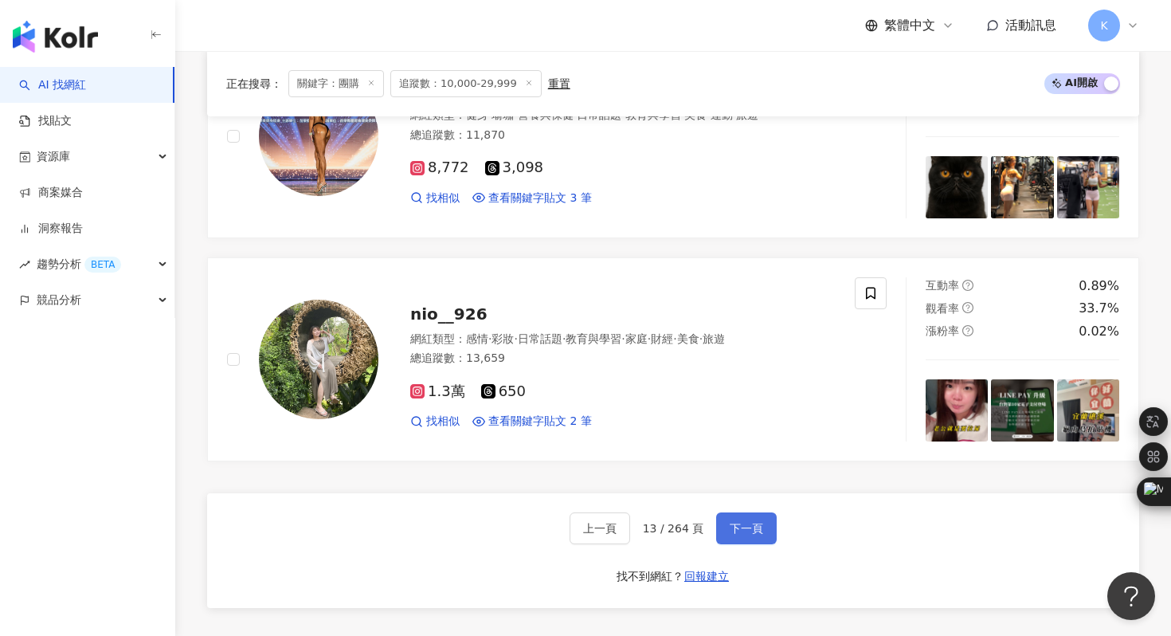
click at [739, 531] on span "下一頁" at bounding box center [746, 528] width 33 height 13
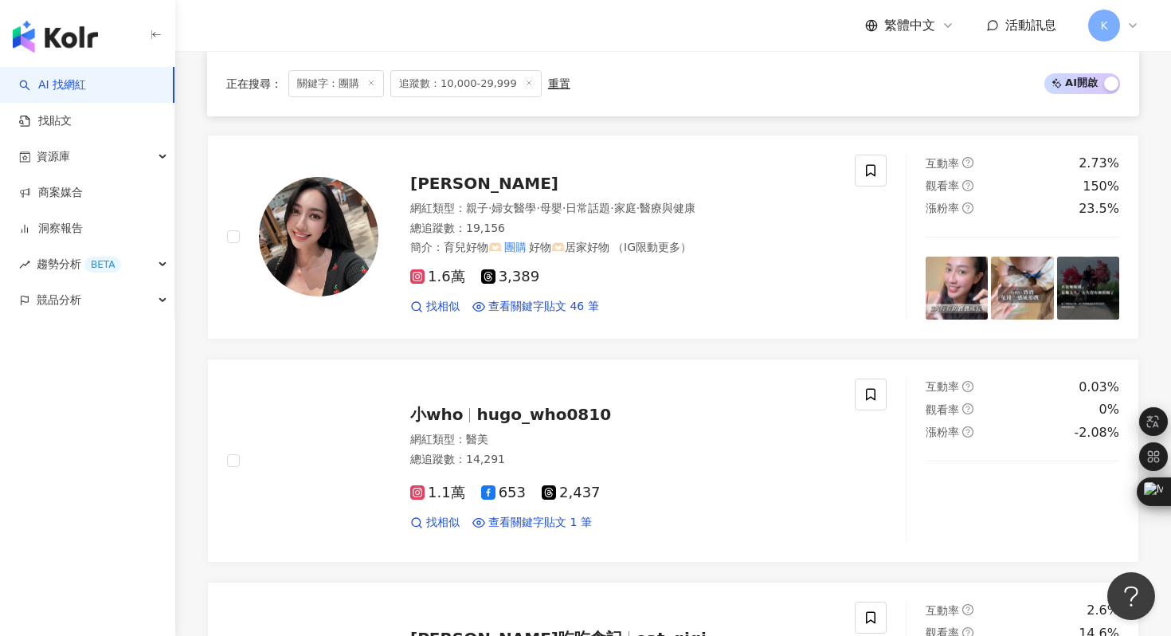
scroll to position [1864, 0]
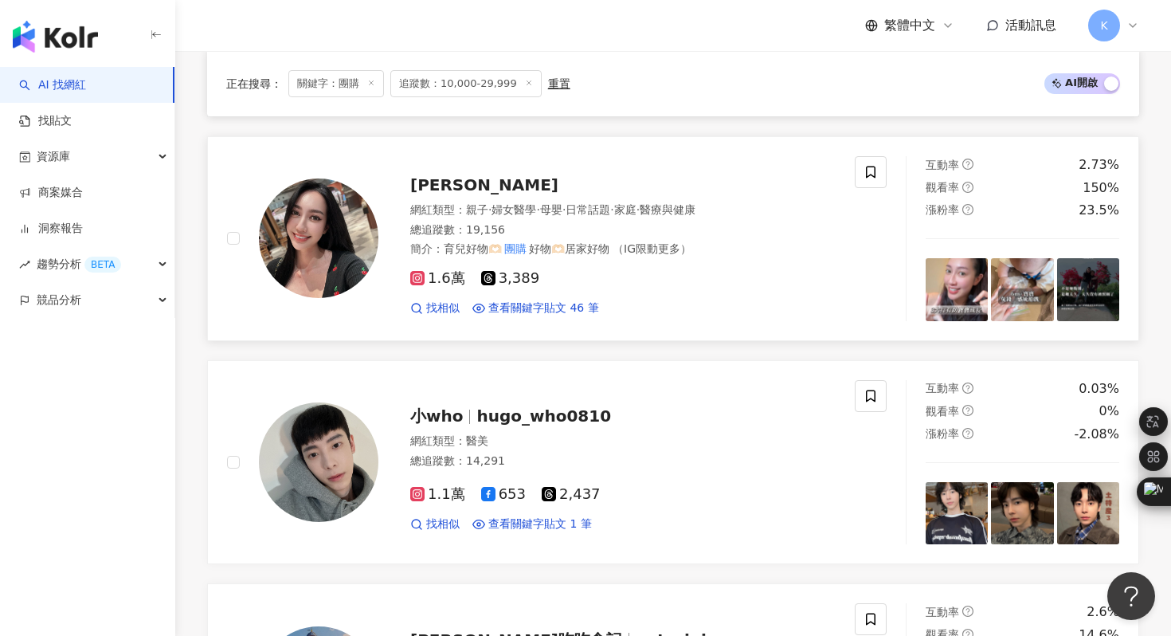
click at [370, 230] on img at bounding box center [319, 238] width 120 height 120
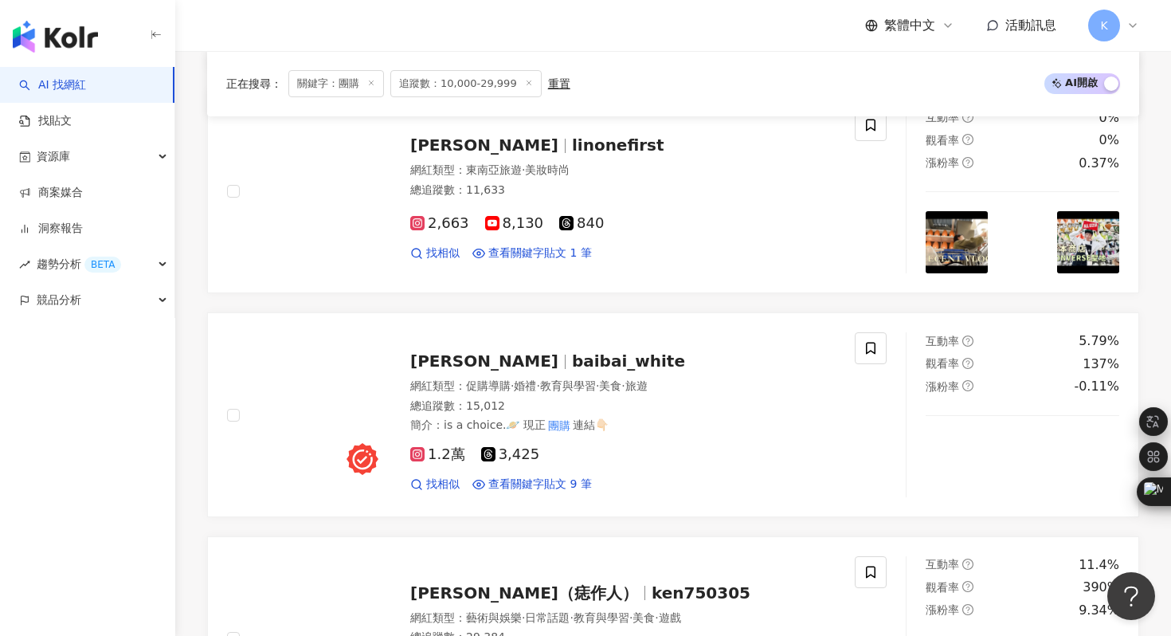
scroll to position [2720, 0]
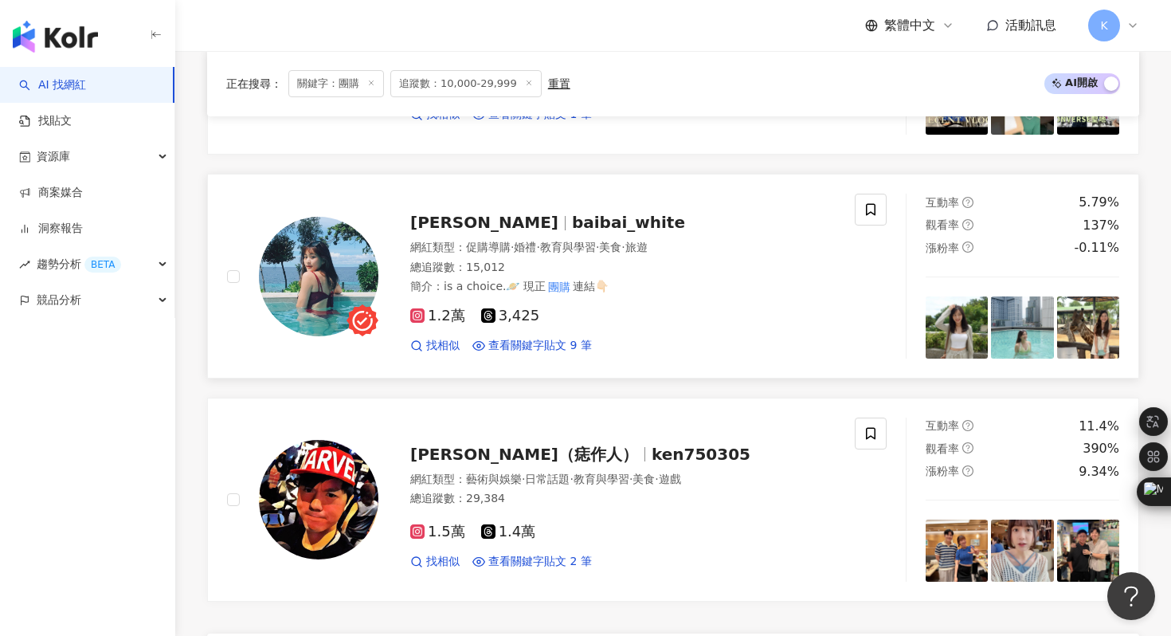
click at [312, 272] on img at bounding box center [319, 277] width 120 height 120
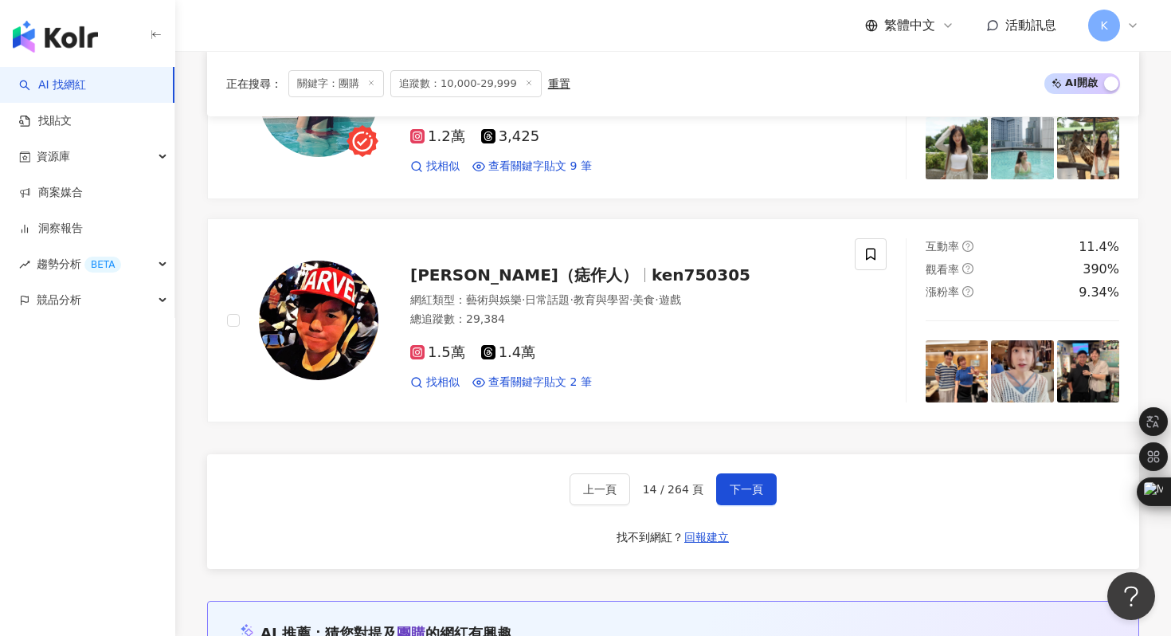
scroll to position [2901, 0]
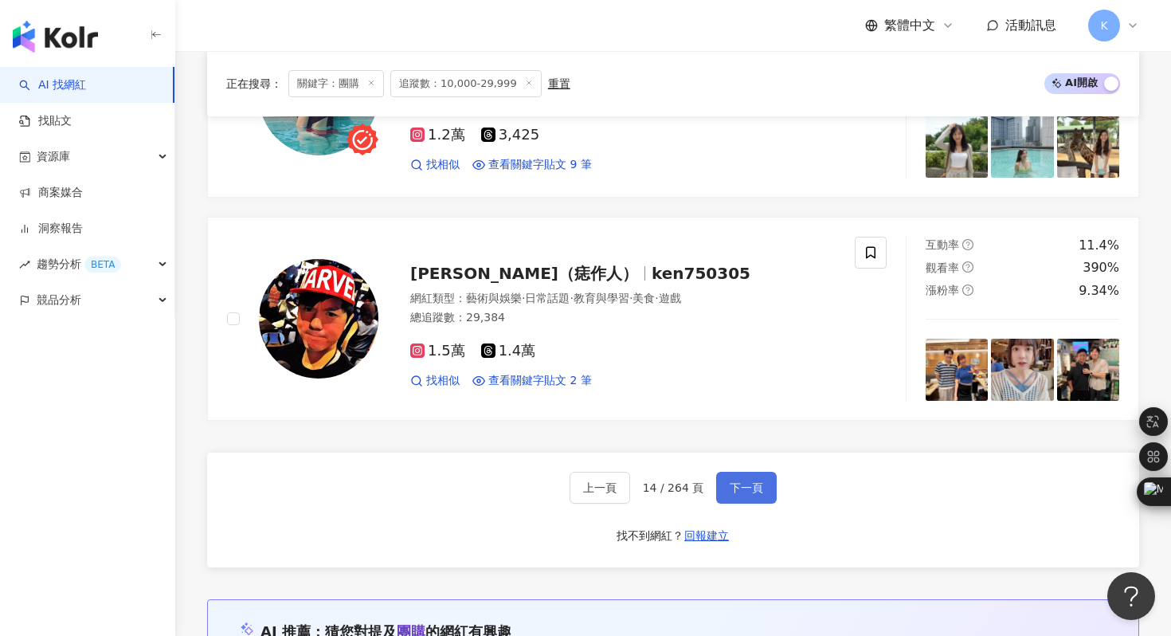
click at [756, 489] on span "下一頁" at bounding box center [746, 487] width 33 height 13
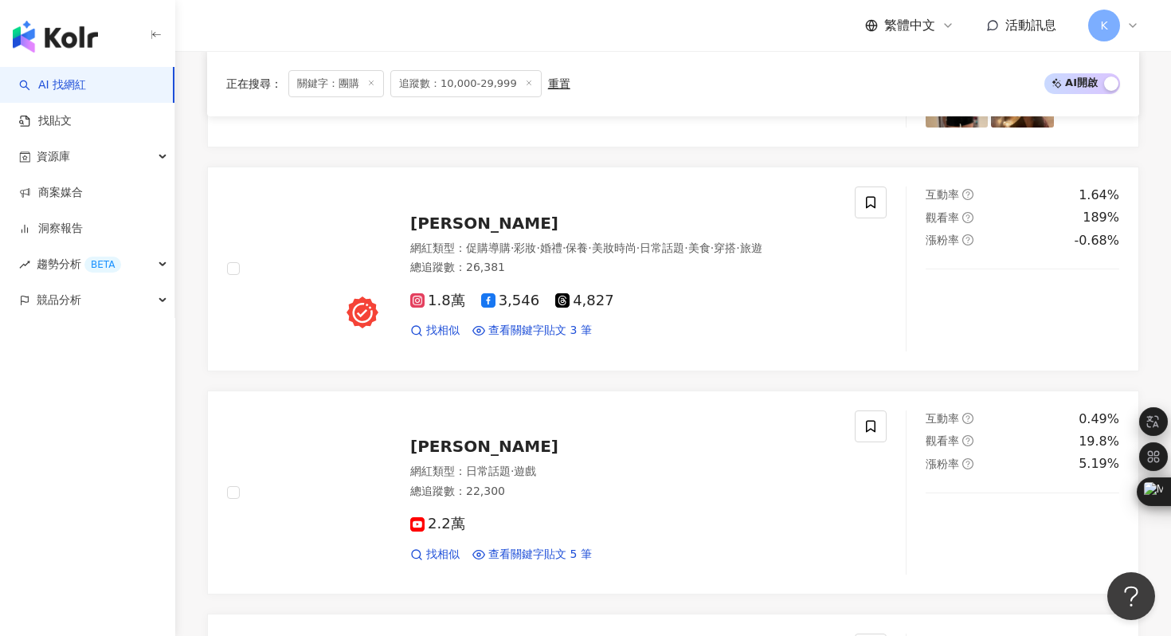
scroll to position [941, 0]
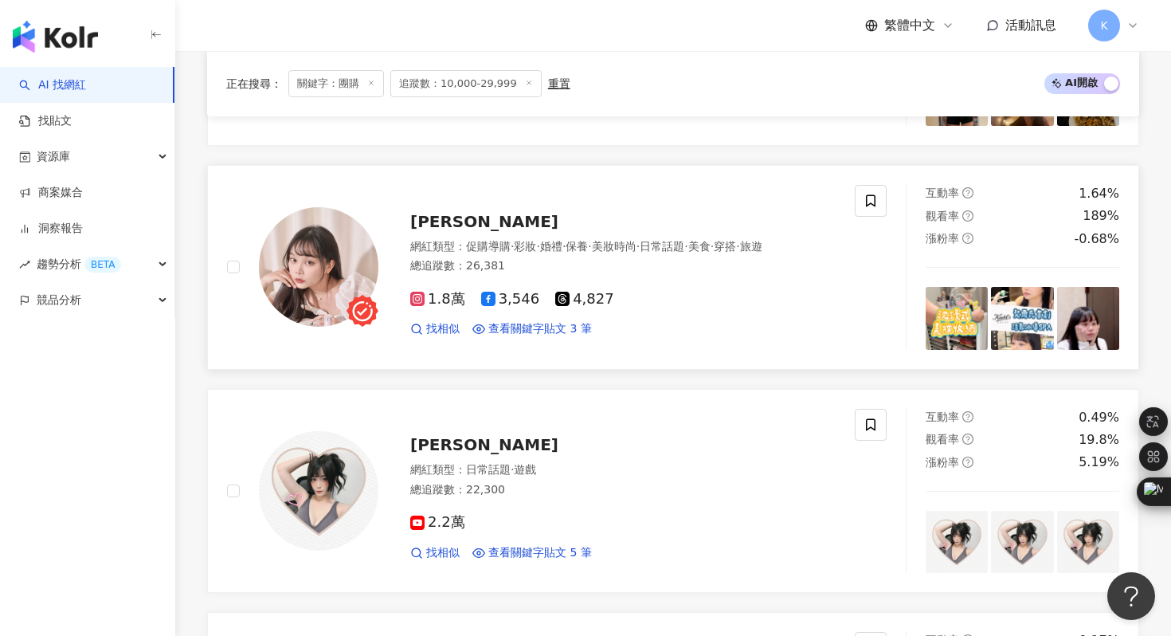
click at [331, 279] on img at bounding box center [319, 267] width 120 height 120
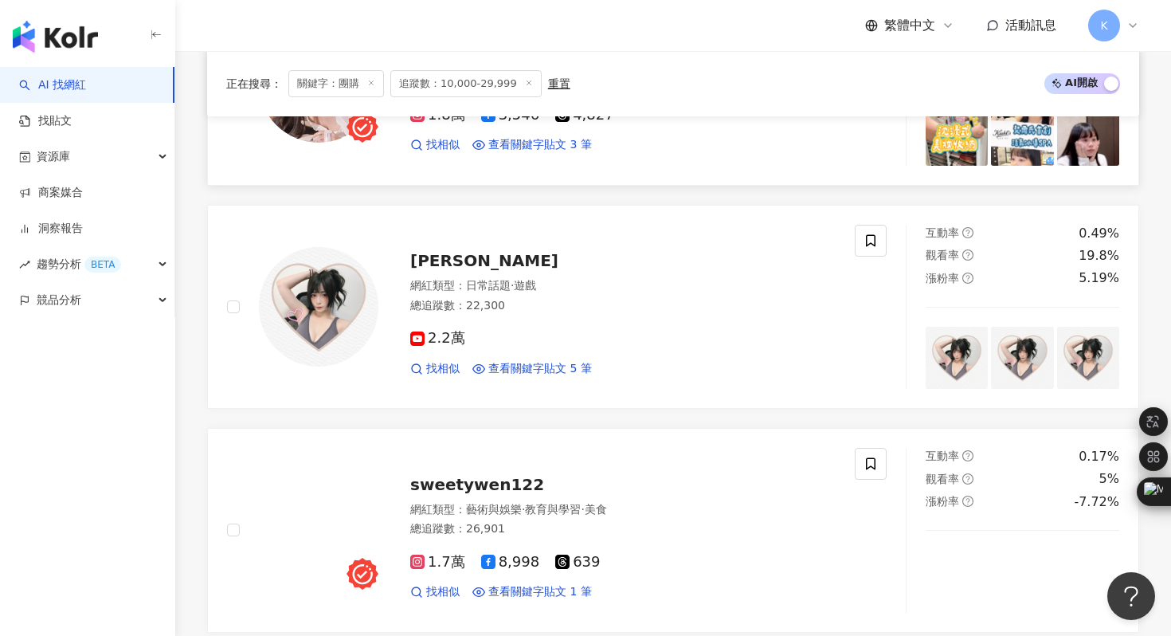
scroll to position [1461, 0]
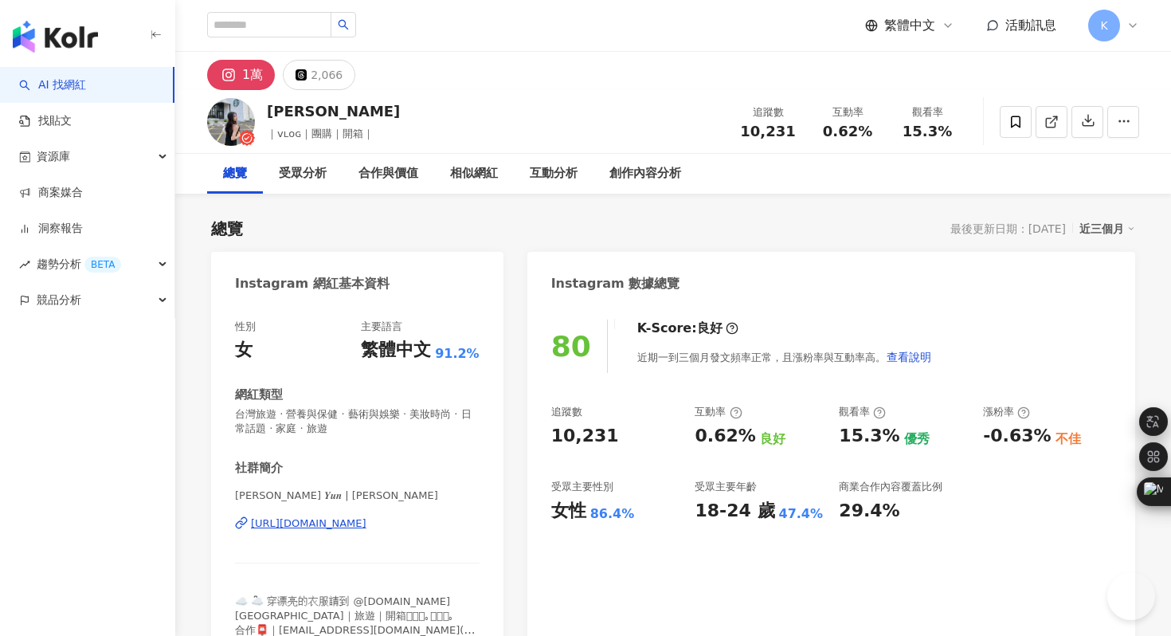
click at [338, 521] on div "https://www.instagram.com/leeyuns/" at bounding box center [309, 523] width 116 height 14
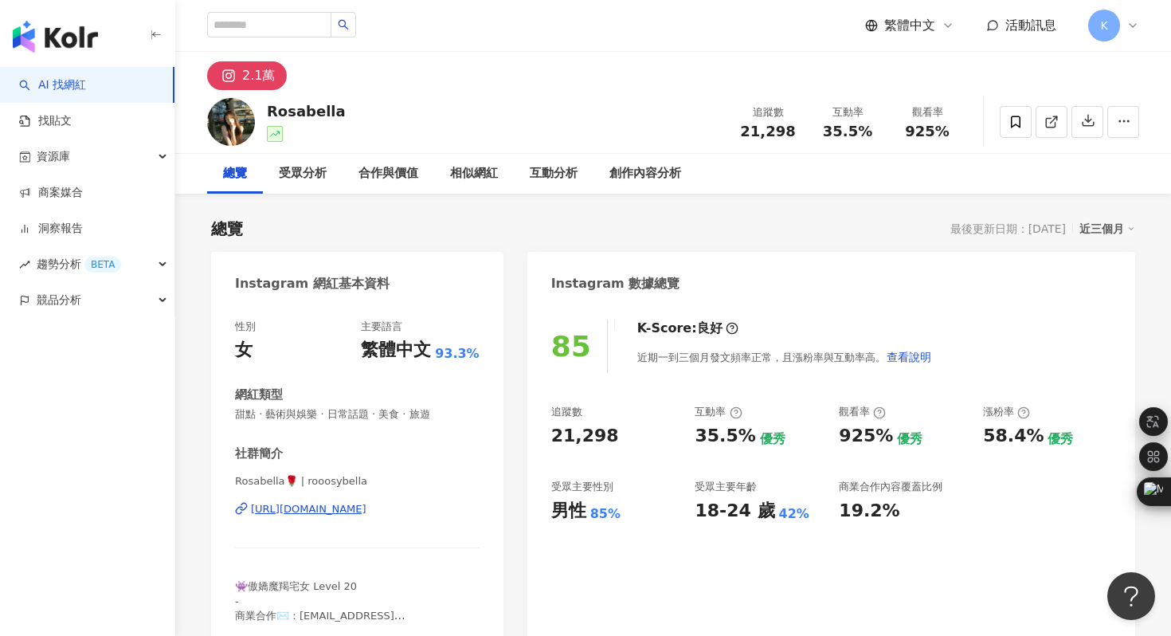
click at [331, 507] on div "https://www.instagram.com/rooosybella/" at bounding box center [309, 509] width 116 height 14
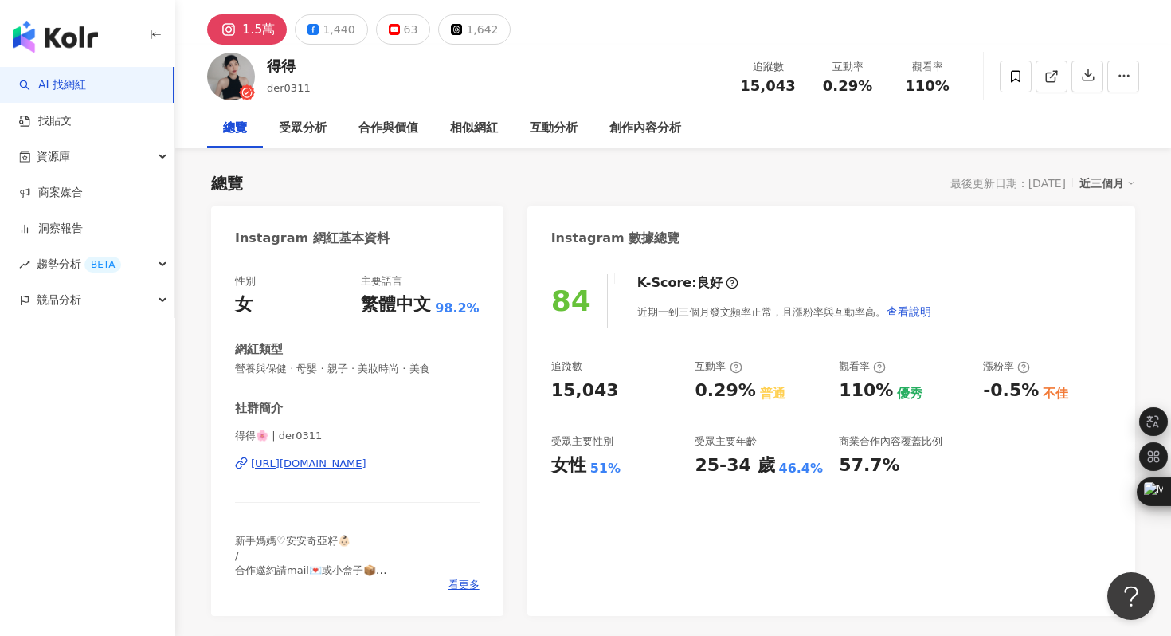
click at [367, 462] on div "https://www.instagram.com/der0311/" at bounding box center [309, 464] width 116 height 14
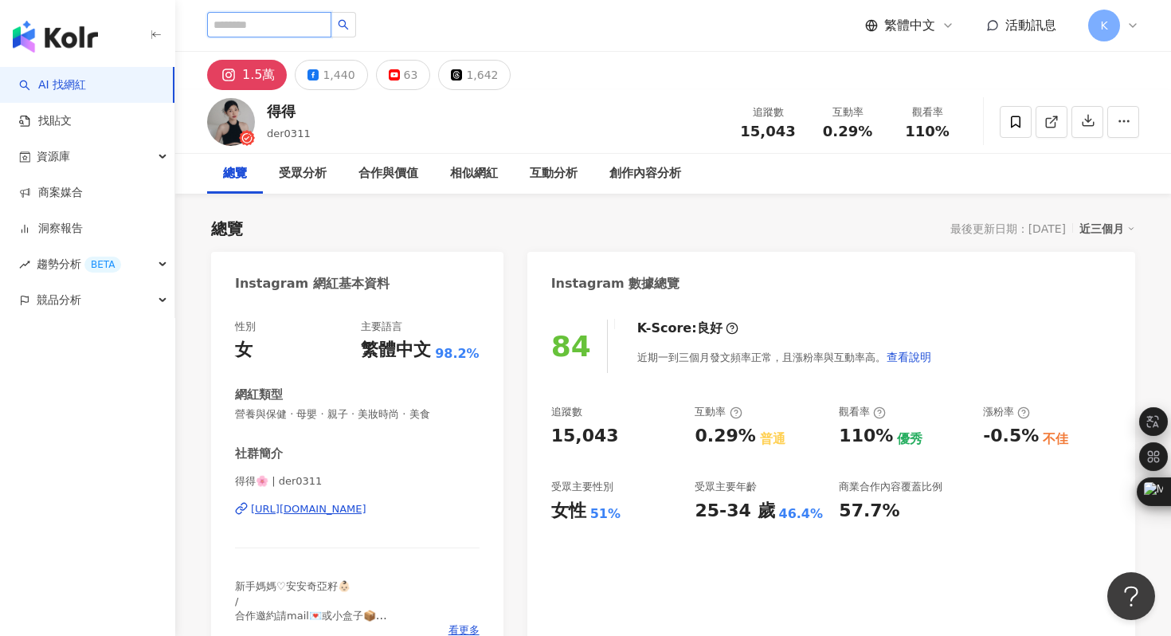
click at [280, 22] on input "search" at bounding box center [269, 24] width 124 height 25
type input "*"
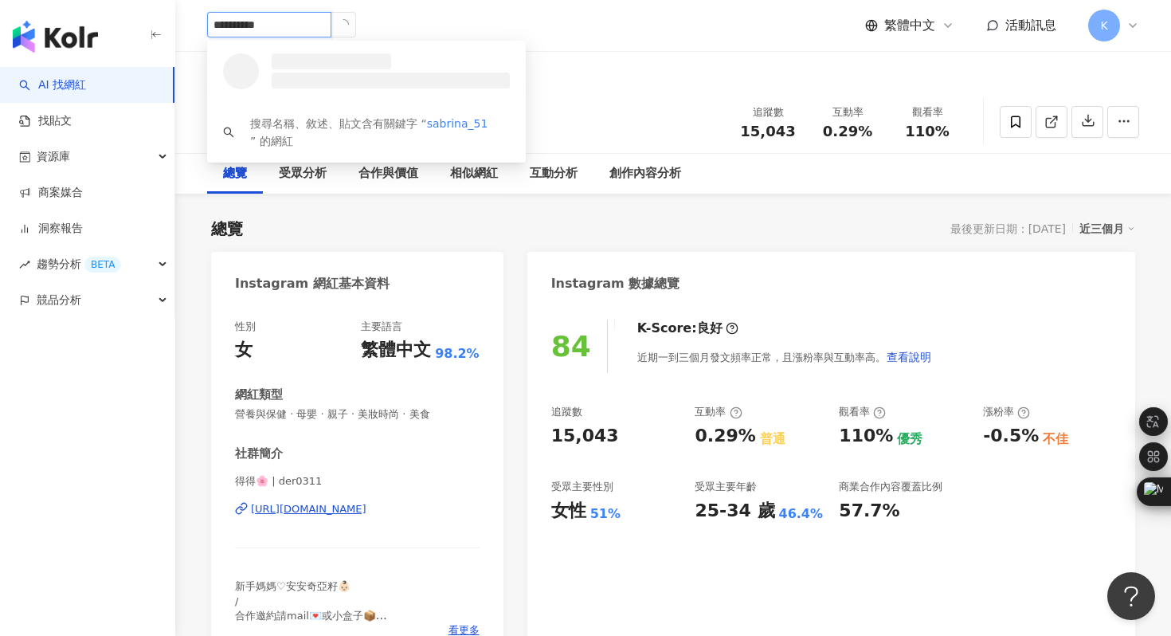
type input "**********"
click at [320, 69] on div "28,592 追蹤者" at bounding box center [388, 77] width 243 height 16
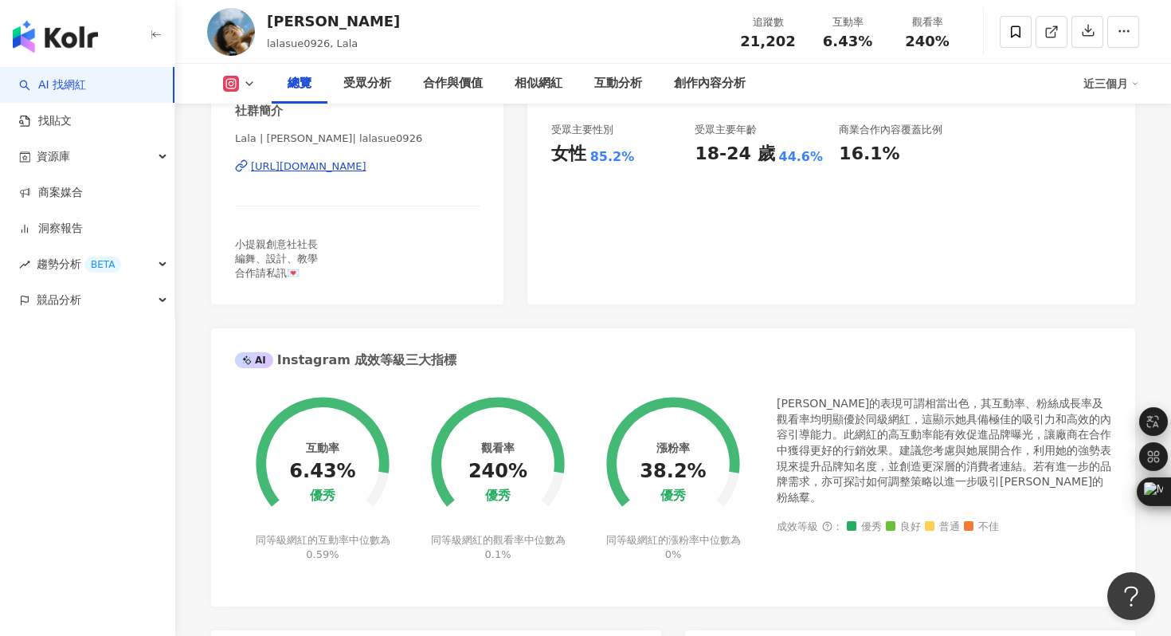
scroll to position [363, 0]
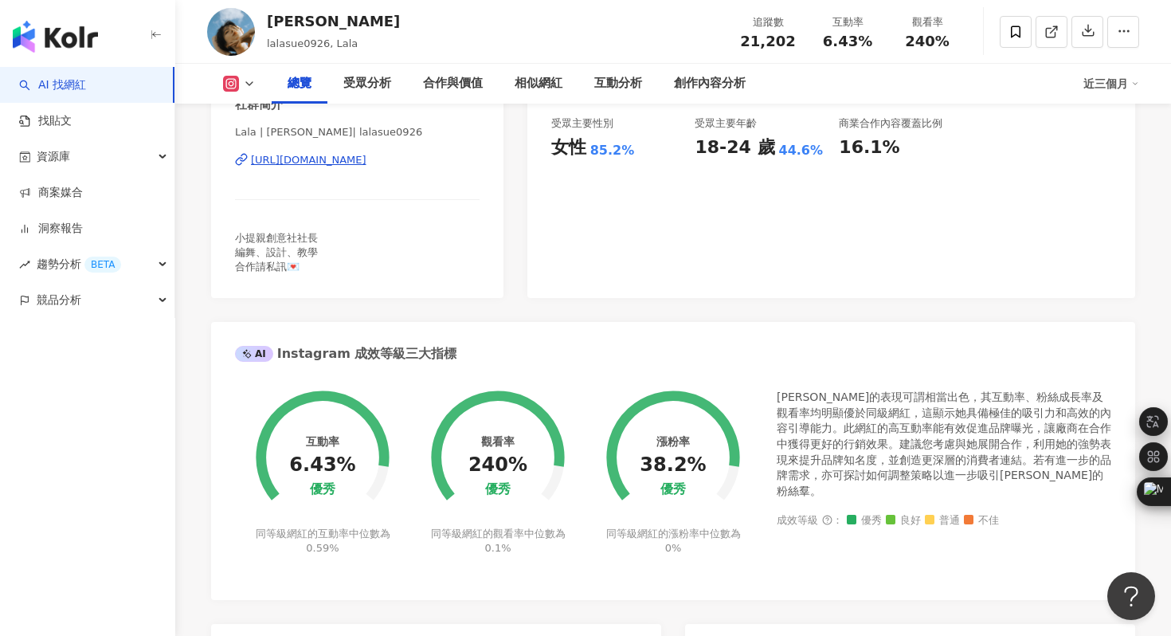
click at [410, 151] on div "Lala | [PERSON_NAME]| lalasue0926 [URL][DOMAIN_NAME]" at bounding box center [357, 171] width 245 height 93
click at [367, 161] on div "[URL][DOMAIN_NAME]" at bounding box center [309, 160] width 116 height 14
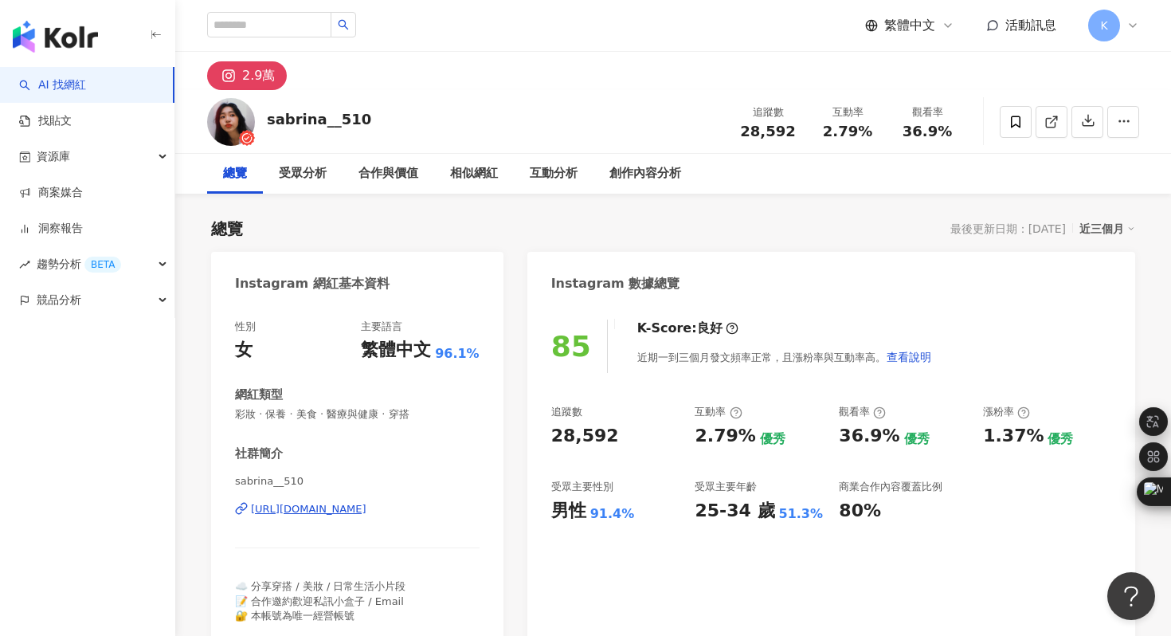
click at [330, 510] on div "https://www.instagram.com/sabrina__510/" at bounding box center [309, 509] width 116 height 14
click at [257, 16] on input "search" at bounding box center [269, 24] width 124 height 25
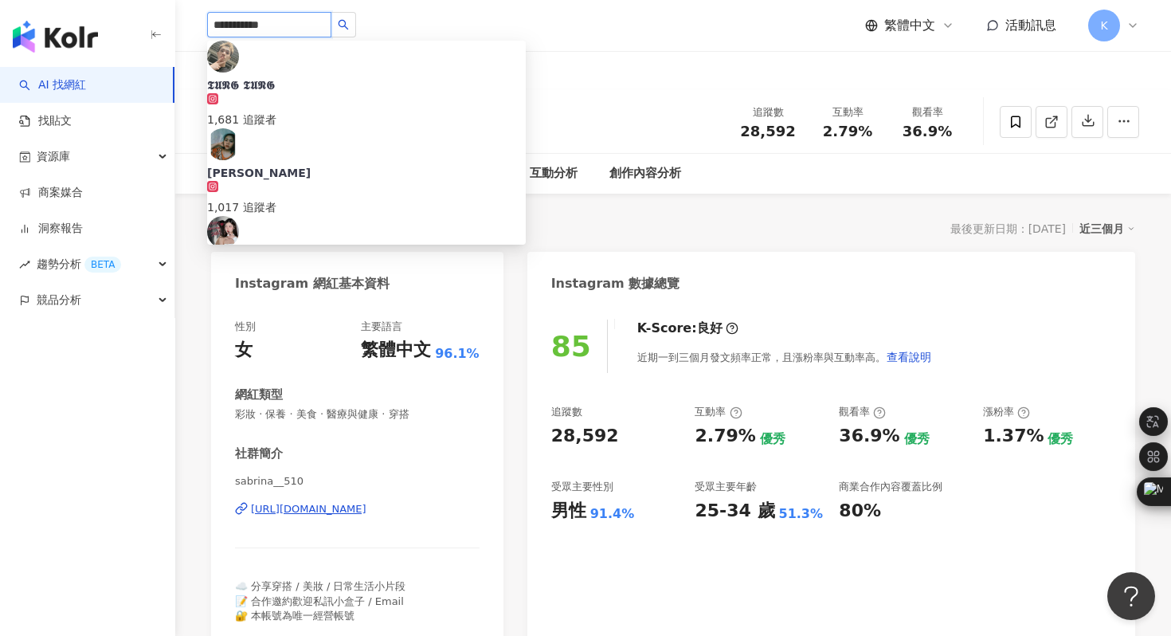
type input "**********"
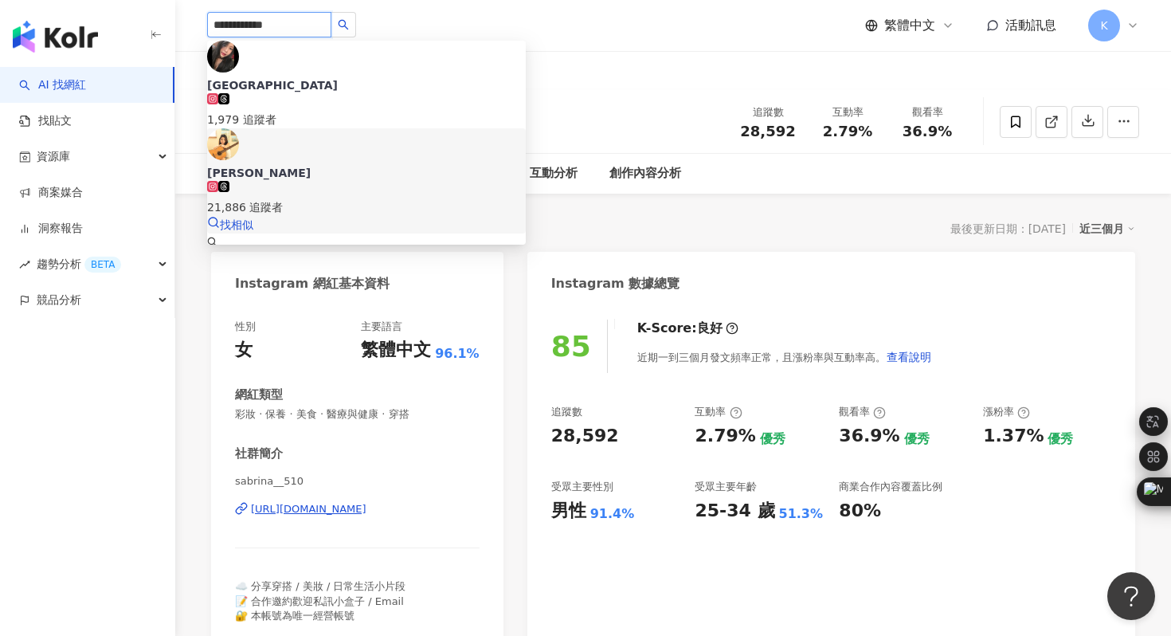
click at [239, 135] on img at bounding box center [223, 144] width 32 height 32
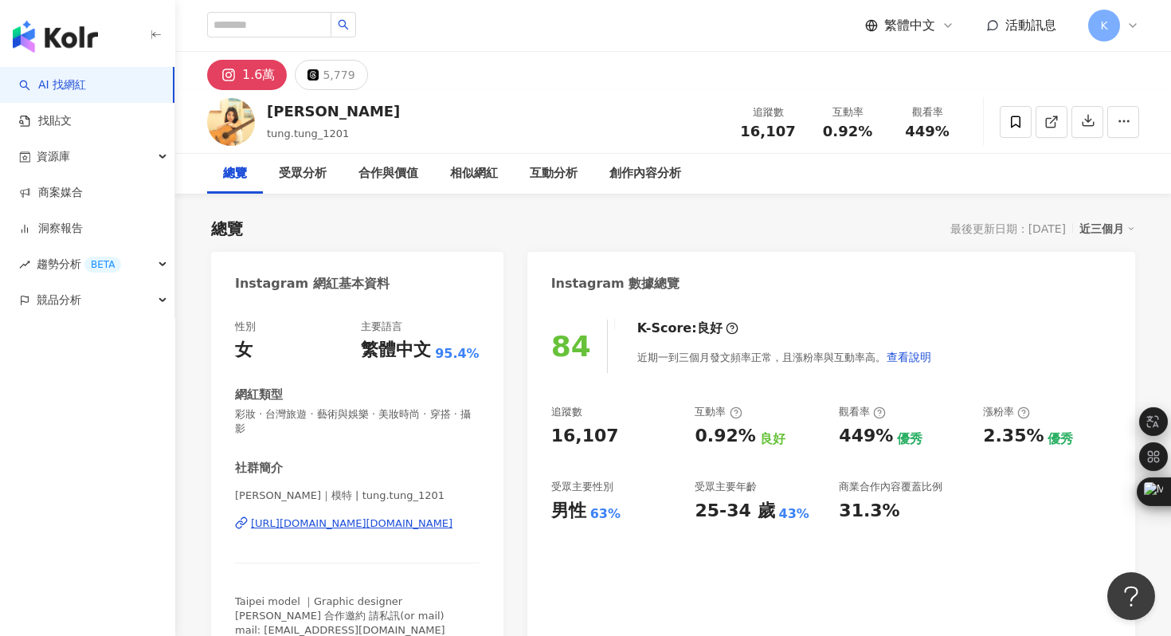
click at [296, 516] on div "[URL][DOMAIN_NAME][DOMAIN_NAME]" at bounding box center [352, 523] width 202 height 14
click at [242, 29] on input "search" at bounding box center [269, 24] width 124 height 25
type input "*"
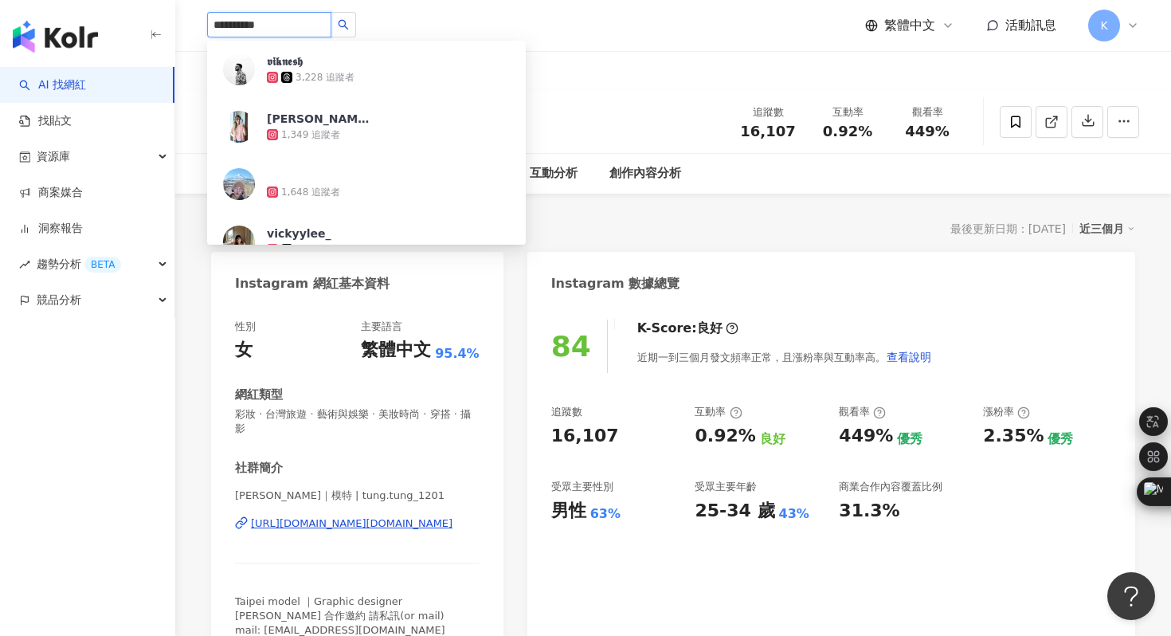
type input "**********"
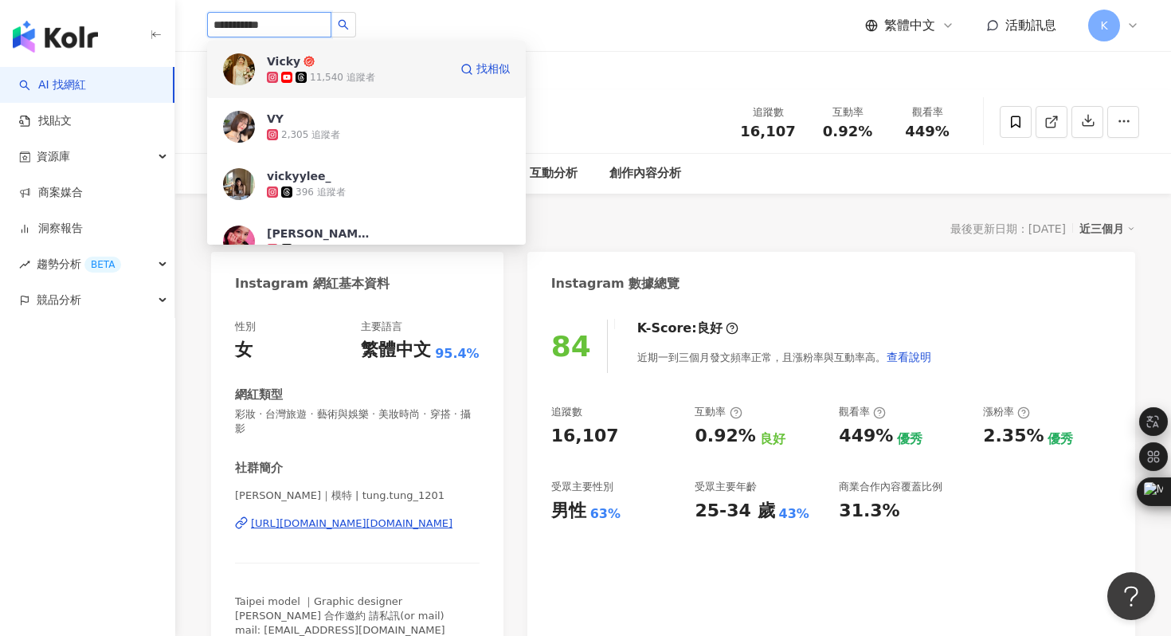
click at [250, 64] on img at bounding box center [239, 69] width 32 height 32
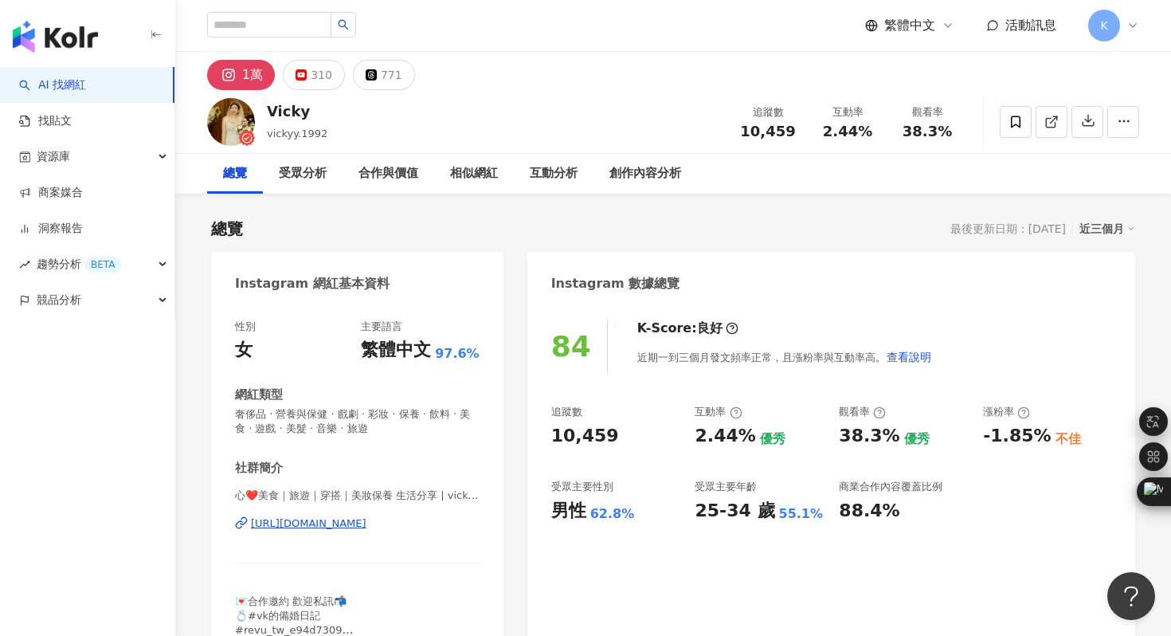
click at [356, 519] on div "[URL][DOMAIN_NAME]" at bounding box center [309, 523] width 116 height 14
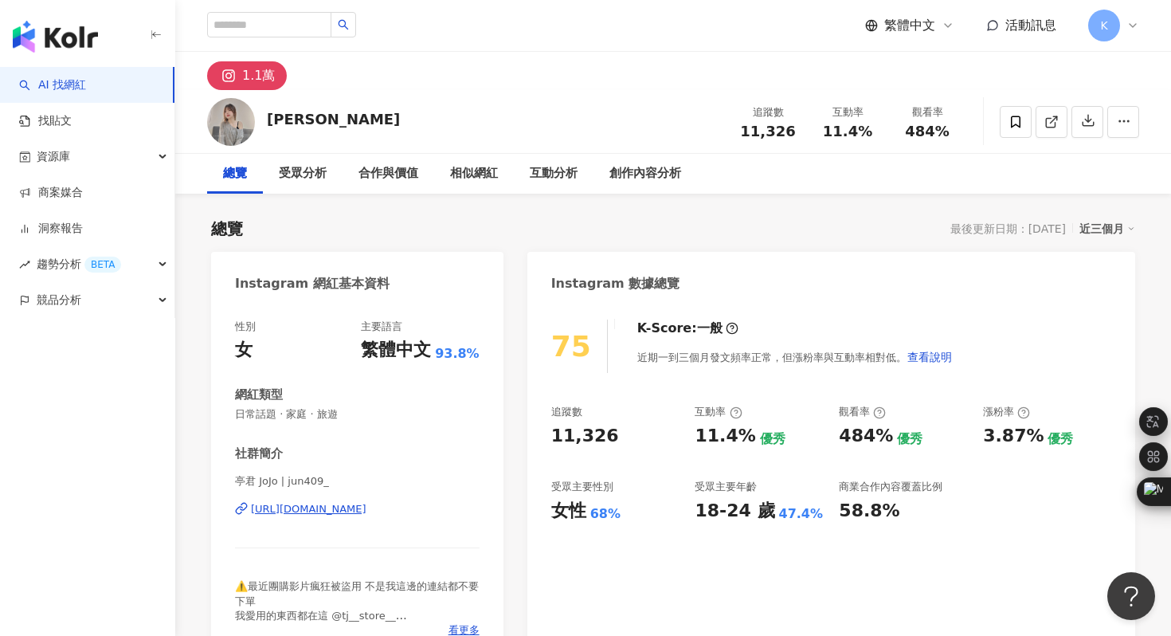
click at [351, 509] on div "https://www.instagram.com/jun409_/" at bounding box center [309, 509] width 116 height 14
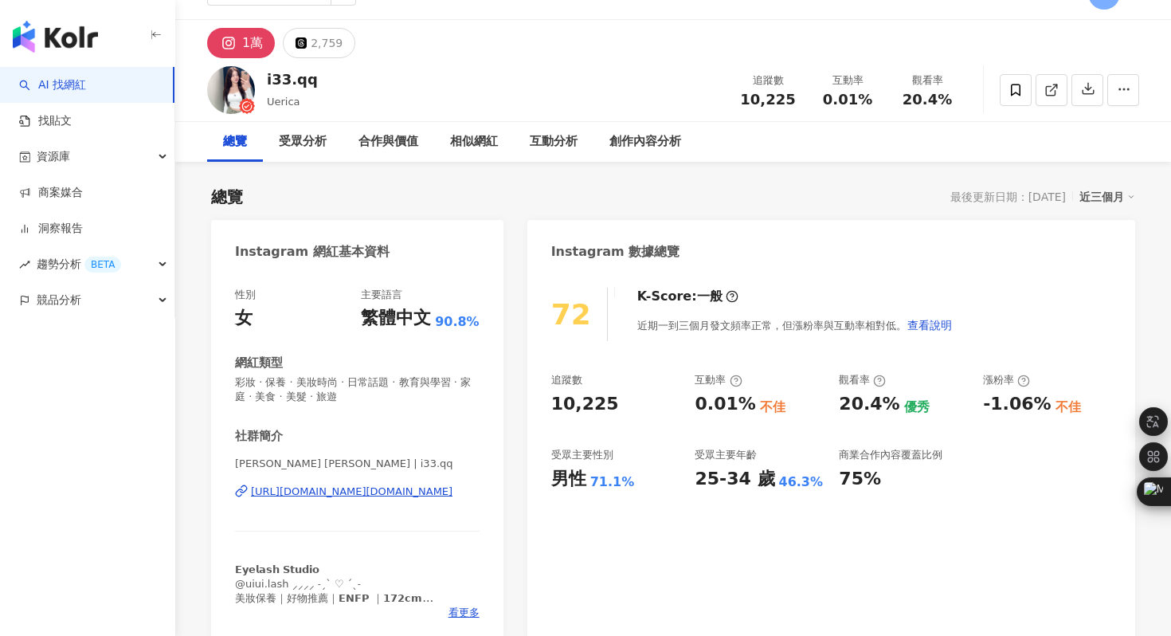
scroll to position [33, 0]
click at [338, 489] on div "[URL][DOMAIN_NAME][DOMAIN_NAME]" at bounding box center [352, 491] width 202 height 14
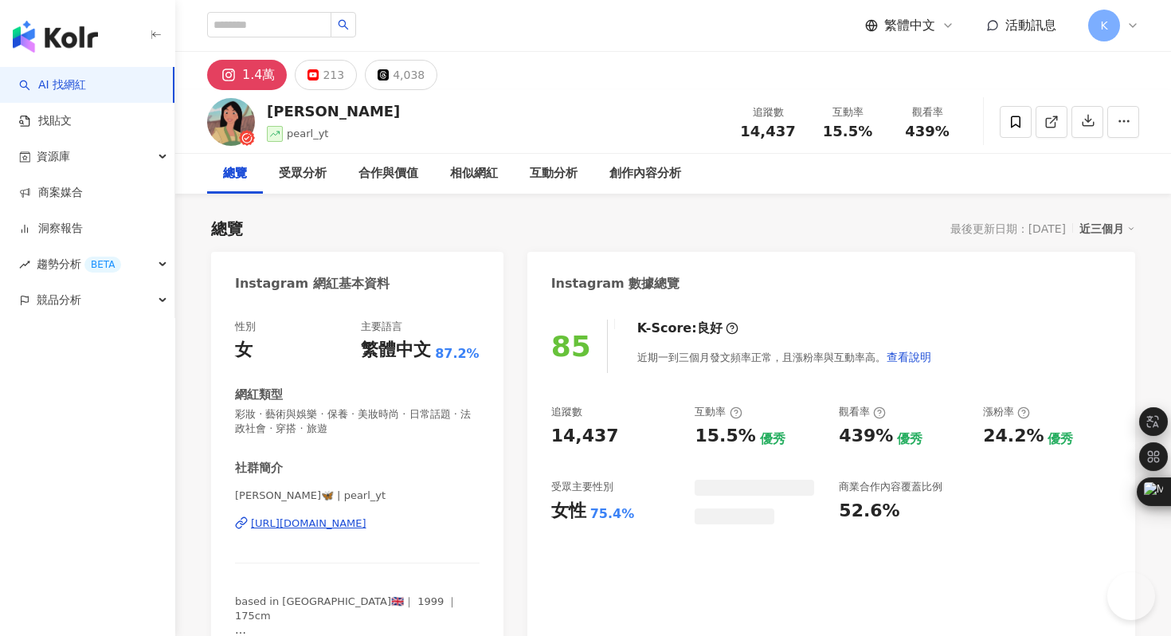
click at [339, 521] on div "https://www.instagram.com/pearl_yt/" at bounding box center [309, 523] width 116 height 14
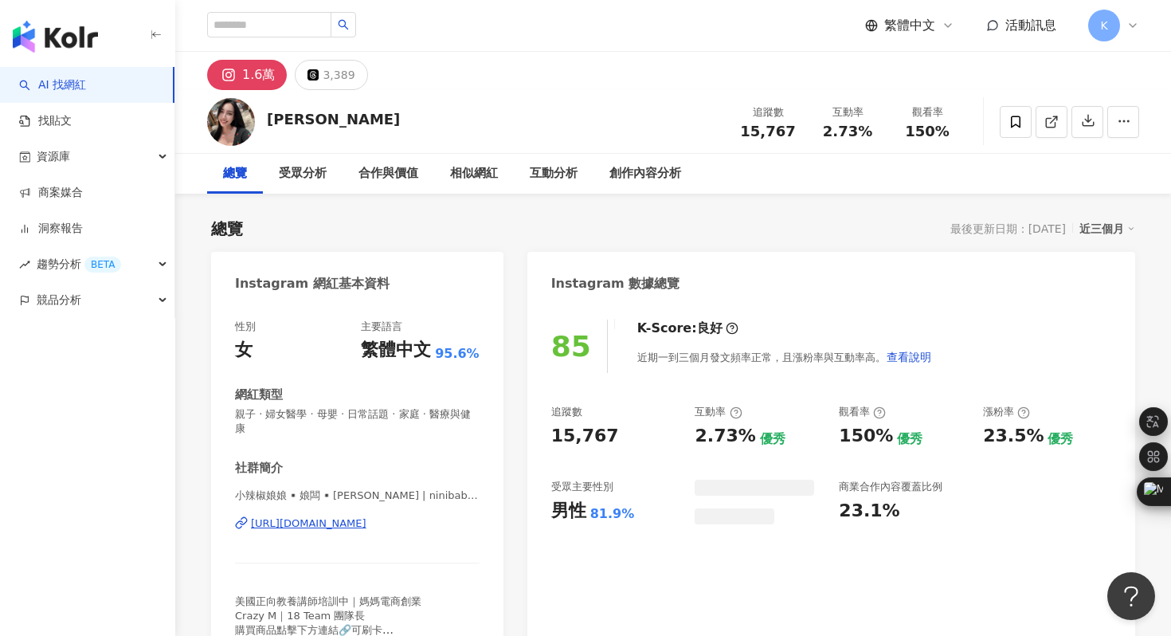
click at [351, 516] on div "[URL][DOMAIN_NAME]" at bounding box center [309, 523] width 116 height 14
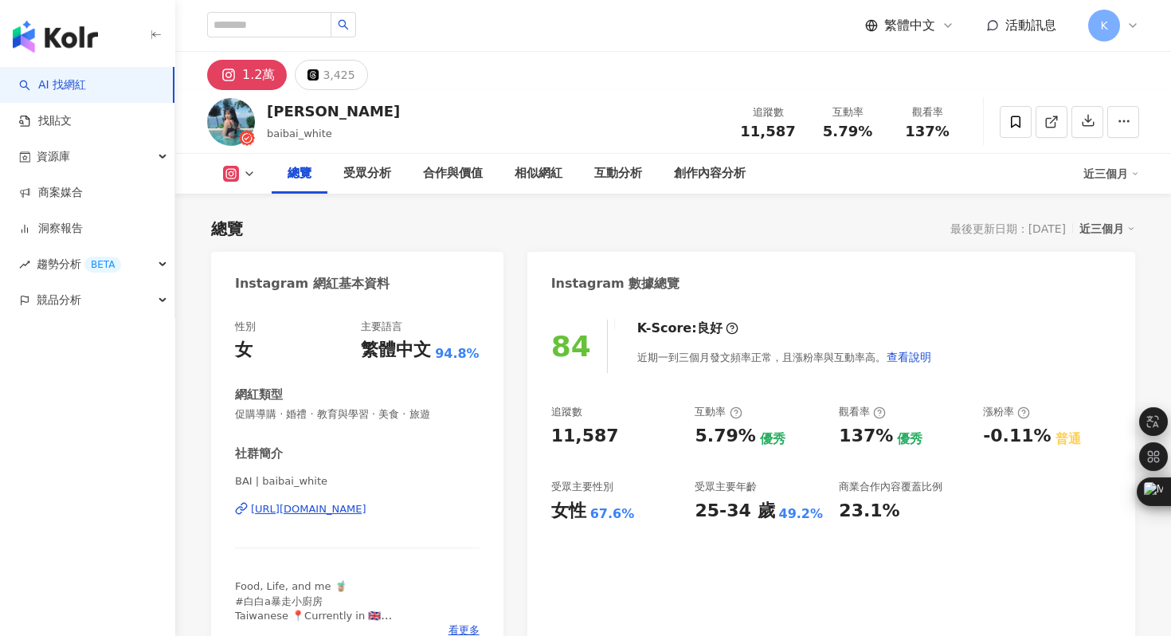
click at [367, 506] on div "https://www.instagram.com/baibai_white/" at bounding box center [309, 509] width 116 height 14
